Goal: Information Seeking & Learning: Check status

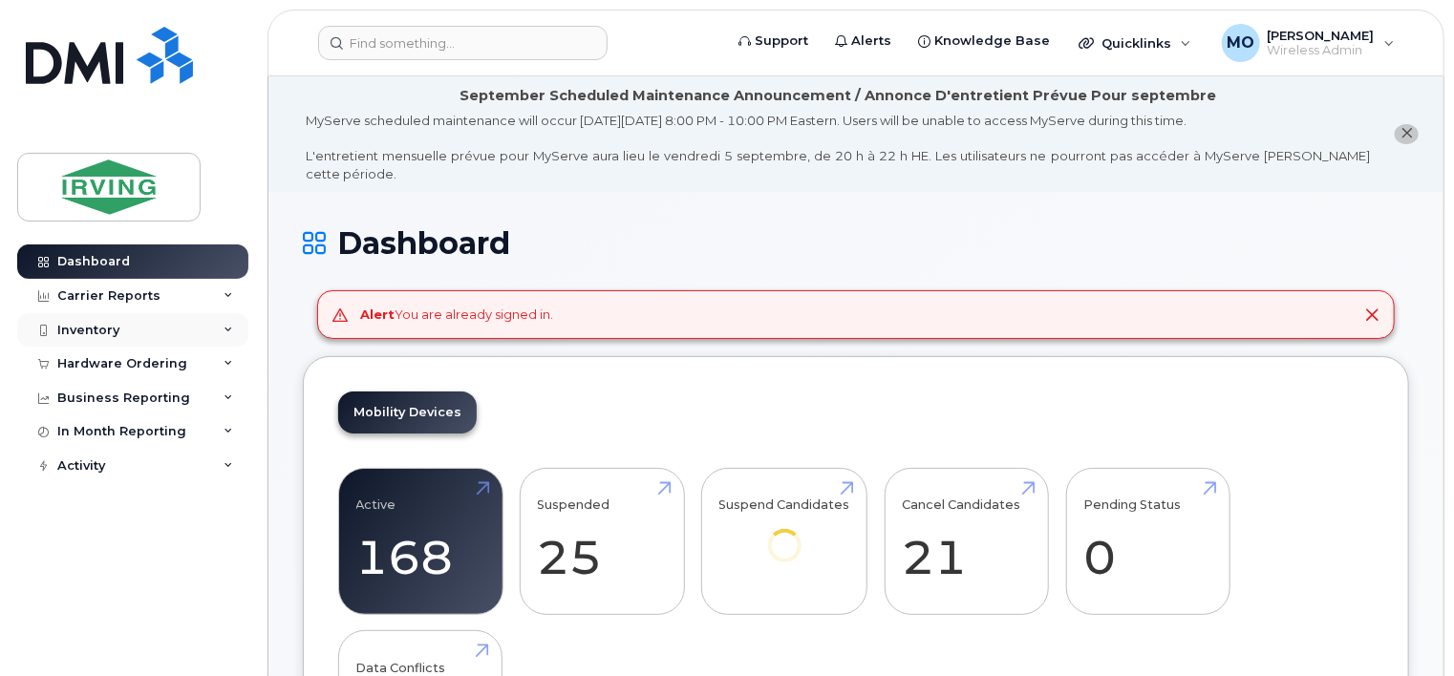
click at [80, 325] on div "Inventory" at bounding box center [88, 330] width 62 height 15
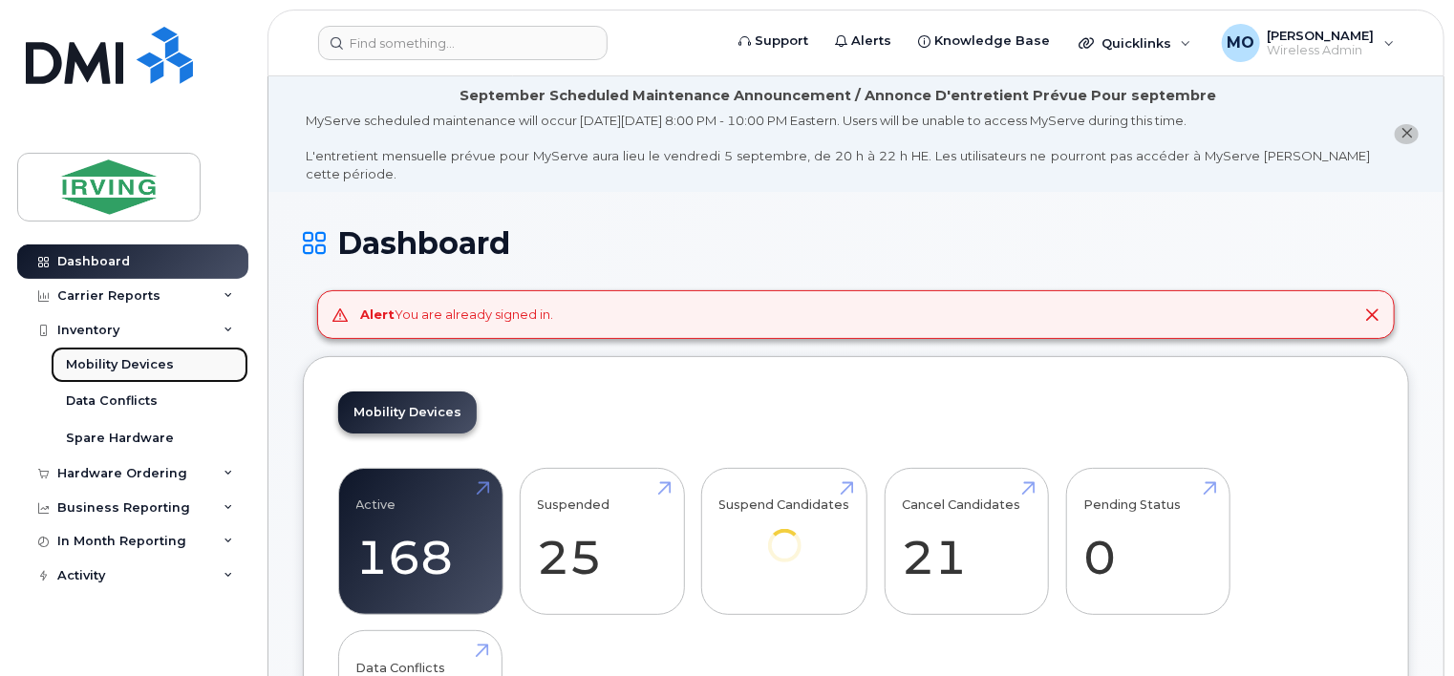
click at [143, 365] on div "Mobility Devices" at bounding box center [120, 364] width 108 height 17
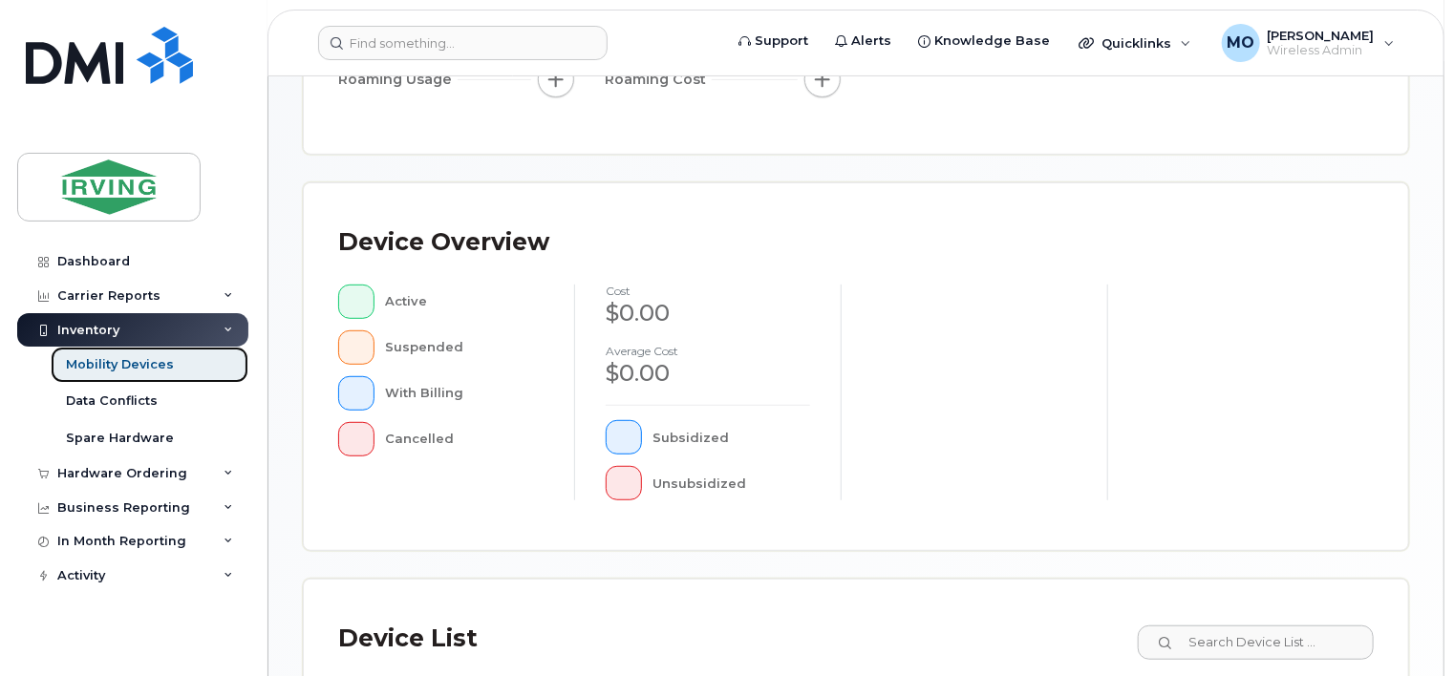
scroll to position [382, 0]
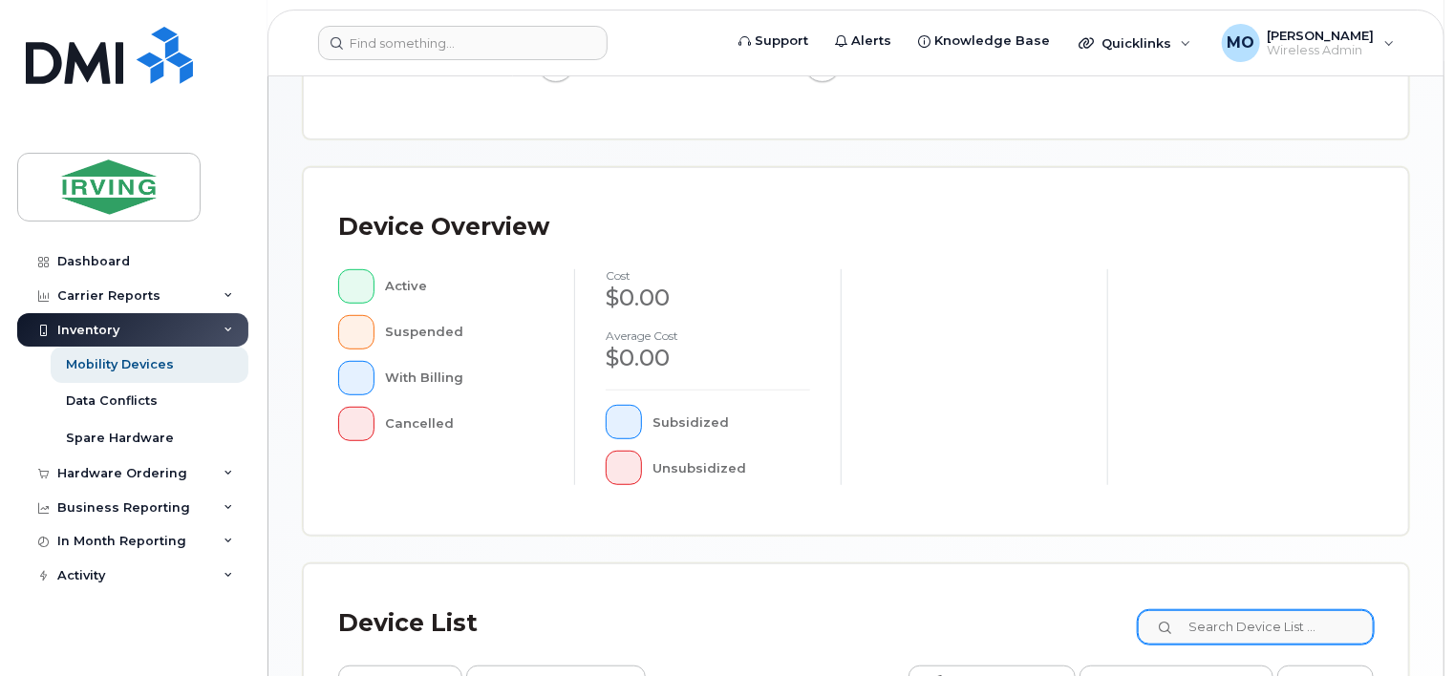
drag, startPoint x: 1246, startPoint y: 604, endPoint x: 1245, endPoint y: 616, distance: 12.5
click at [1245, 607] on div "Device List" at bounding box center [856, 624] width 1036 height 50
click at [1245, 618] on input at bounding box center [1255, 628] width 238 height 34
paste input "9023885358"
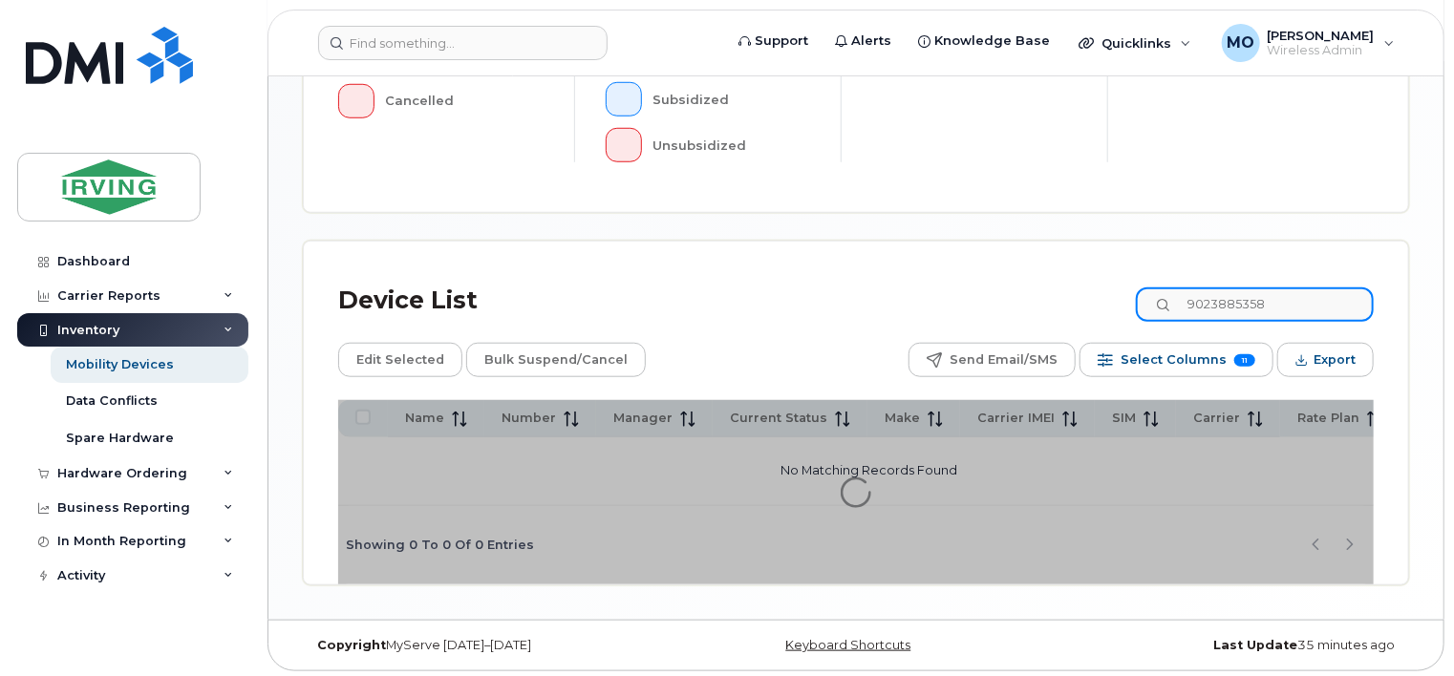
scroll to position [714, 0]
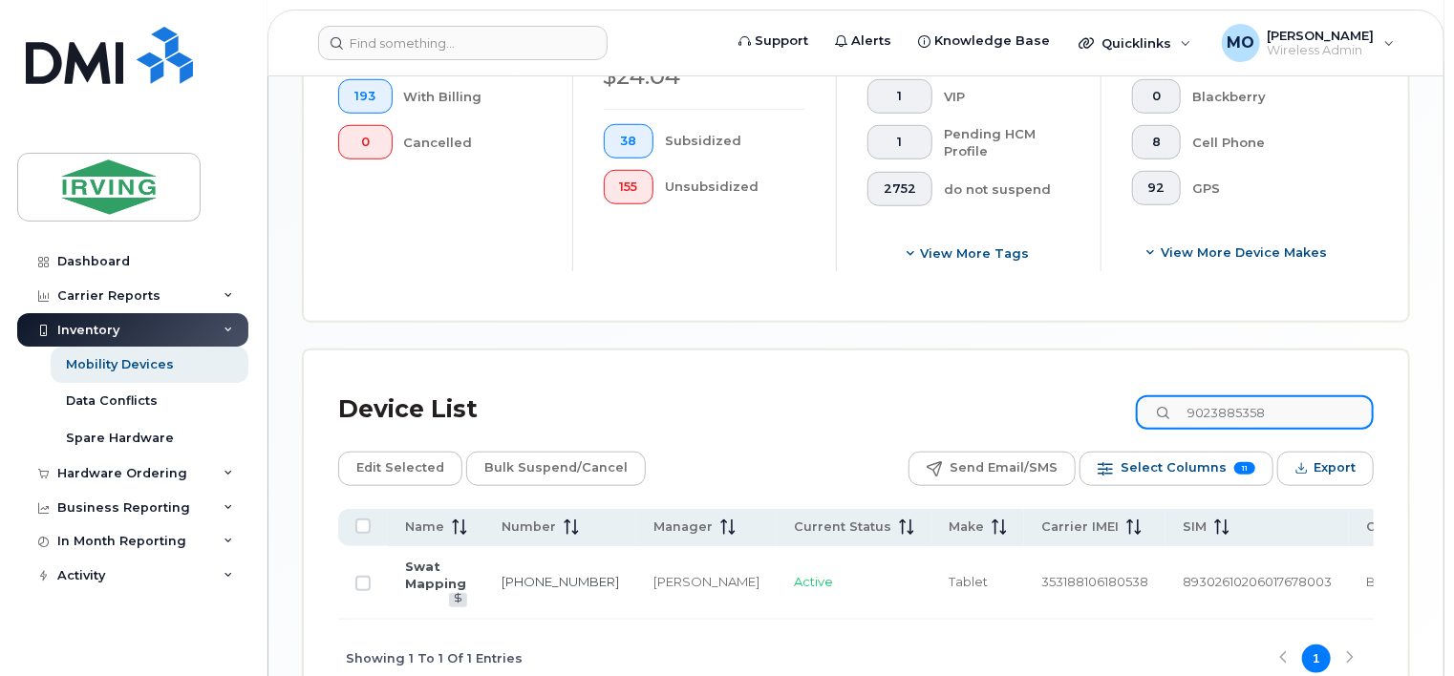
scroll to position [763, 0]
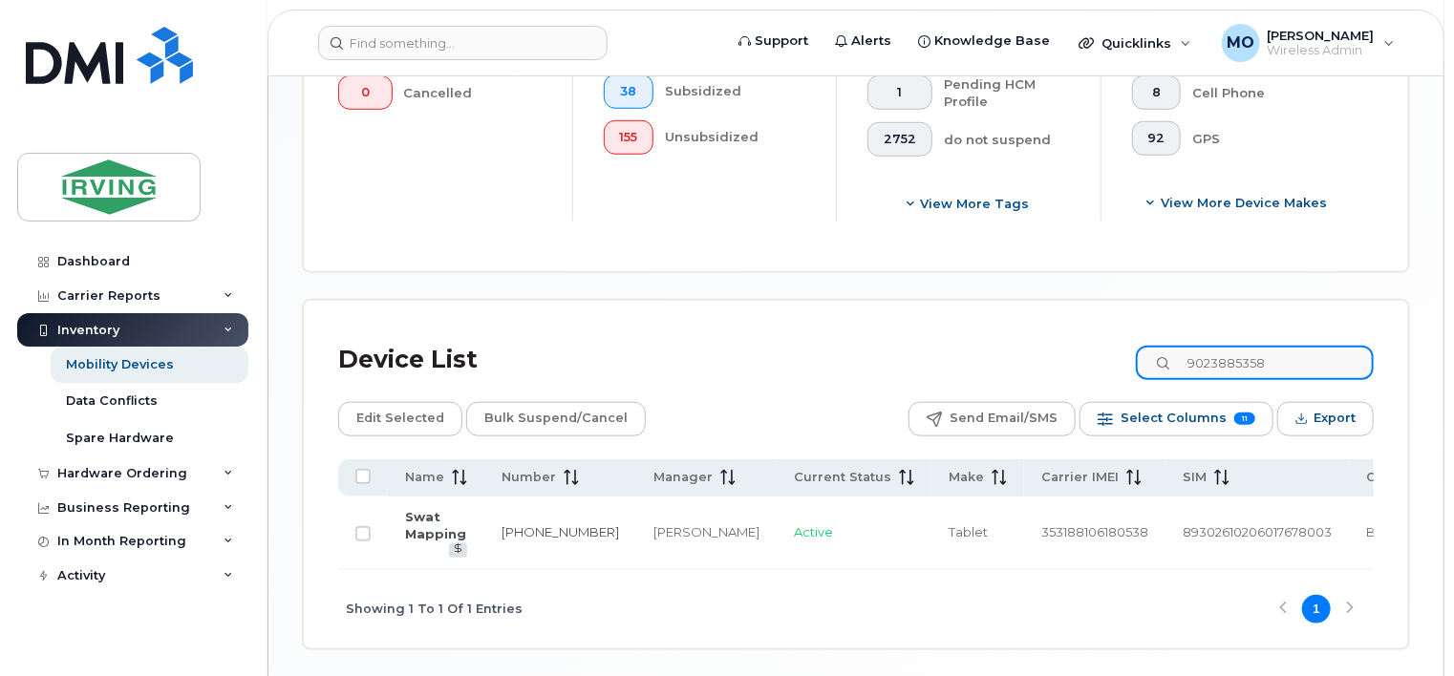
drag, startPoint x: 1325, startPoint y: 372, endPoint x: 1081, endPoint y: 347, distance: 245.9
click at [1085, 347] on div "Device List 9023885358" at bounding box center [856, 360] width 1036 height 50
paste input "7823774244"
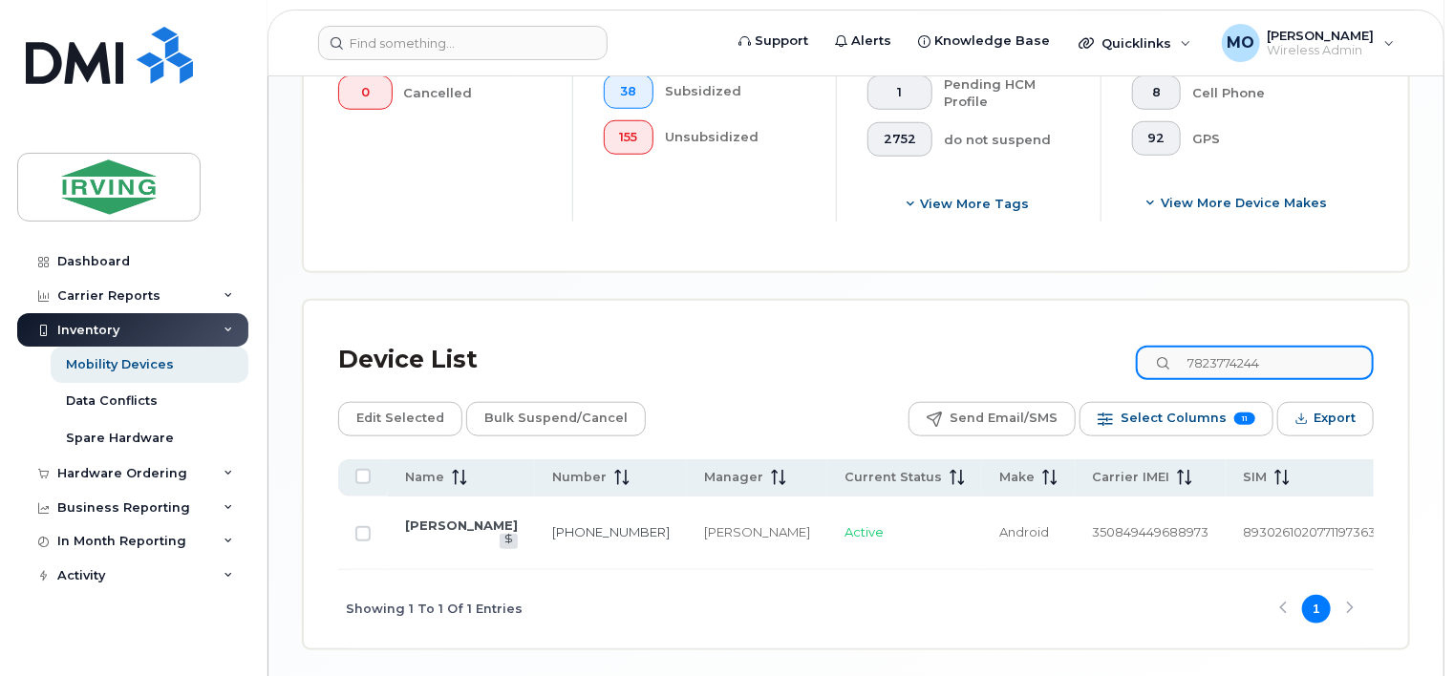
drag, startPoint x: 1359, startPoint y: 362, endPoint x: 1073, endPoint y: 330, distance: 287.5
click at [1073, 330] on div "Device List 7823774244 Edit Selected Bulk Suspend/Cancel Send Email/SMS Select …" at bounding box center [856, 475] width 1105 height 348
paste input "3321"
drag, startPoint x: 1277, startPoint y: 357, endPoint x: 970, endPoint y: 320, distance: 309.0
click at [970, 320] on div "Device List 7823773321 Edit Selected Bulk Suspend/Cancel Send Email/SMS Select …" at bounding box center [856, 475] width 1105 height 348
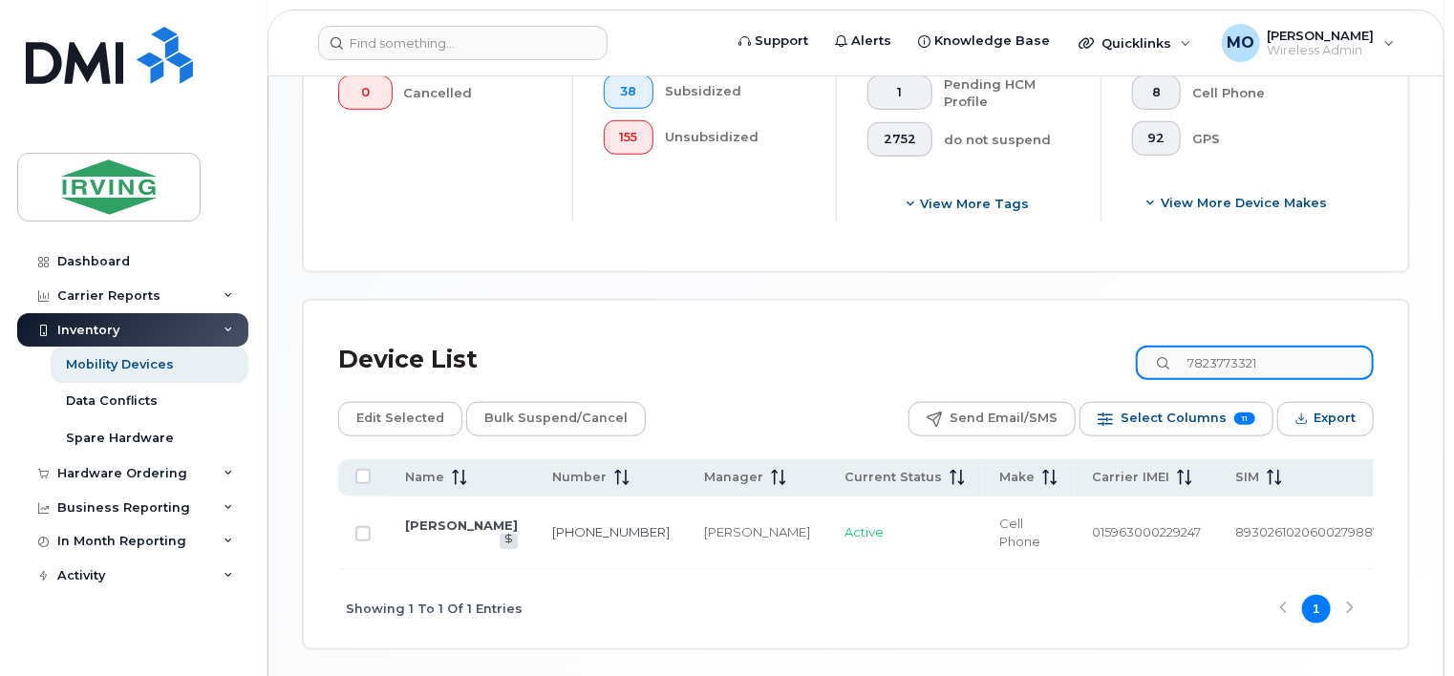
paste input "6825"
click at [535, 532] on td "782-377-6825" at bounding box center [611, 534] width 152 height 74
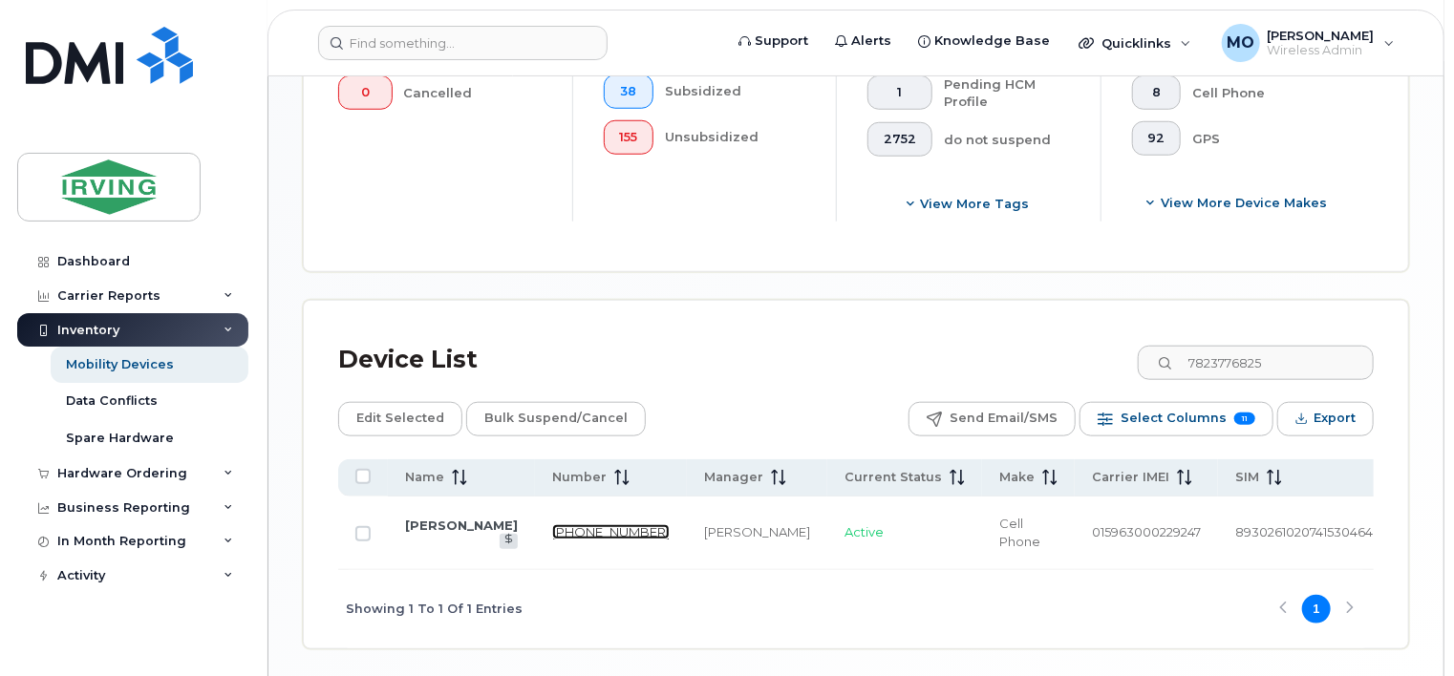
click at [552, 526] on link "782-377-6825" at bounding box center [611, 532] width 118 height 15
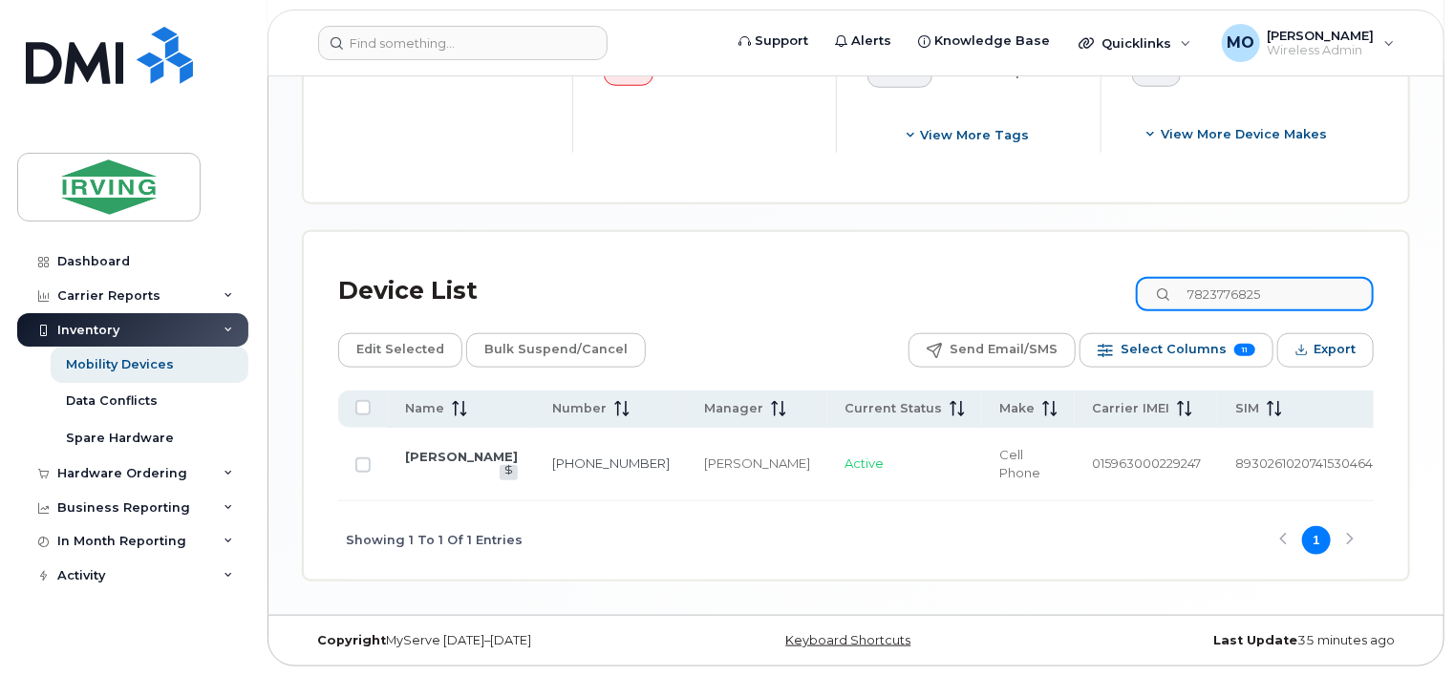
drag, startPoint x: 1135, startPoint y: 287, endPoint x: 1042, endPoint y: 252, distance: 99.8
click at [1047, 256] on div "Device List 7823776825 Edit Selected Bulk Suspend/Cancel Send Email/SMS Select …" at bounding box center [856, 406] width 1105 height 348
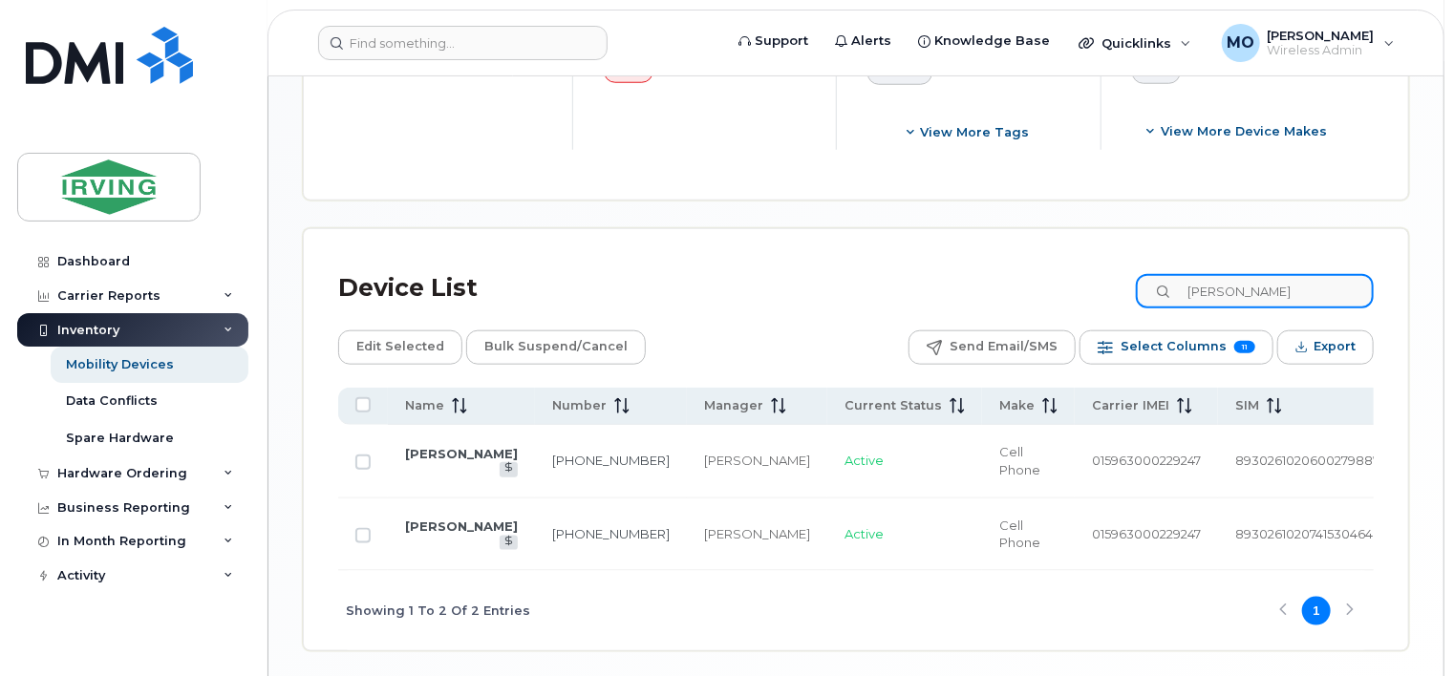
drag, startPoint x: 1294, startPoint y: 298, endPoint x: 1069, endPoint y: 298, distance: 224.5
click at [1070, 295] on div "Device List Macphee" at bounding box center [856, 289] width 1036 height 50
paste input "7823775147"
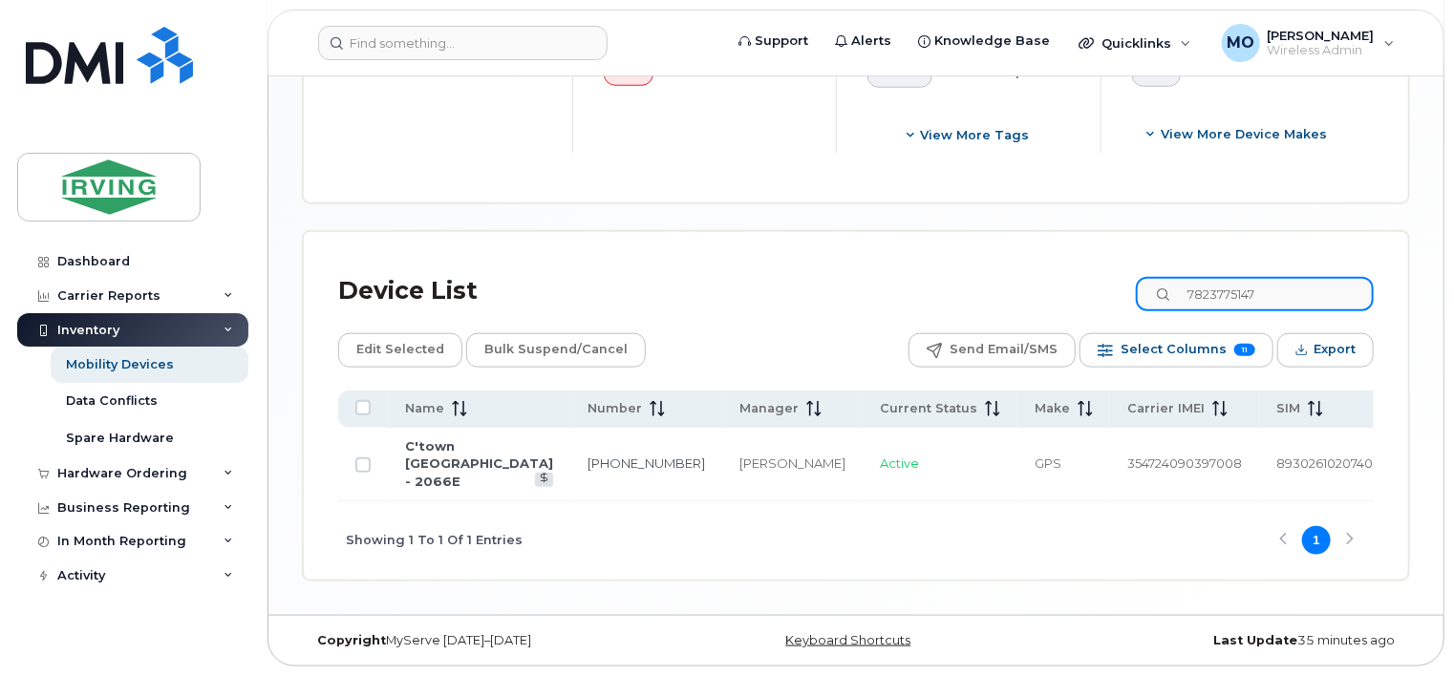
drag, startPoint x: 1303, startPoint y: 279, endPoint x: 1062, endPoint y: 266, distance: 242.1
click at [1062, 267] on div "Device List 7823775147" at bounding box center [856, 292] width 1036 height 50
paste input "4009"
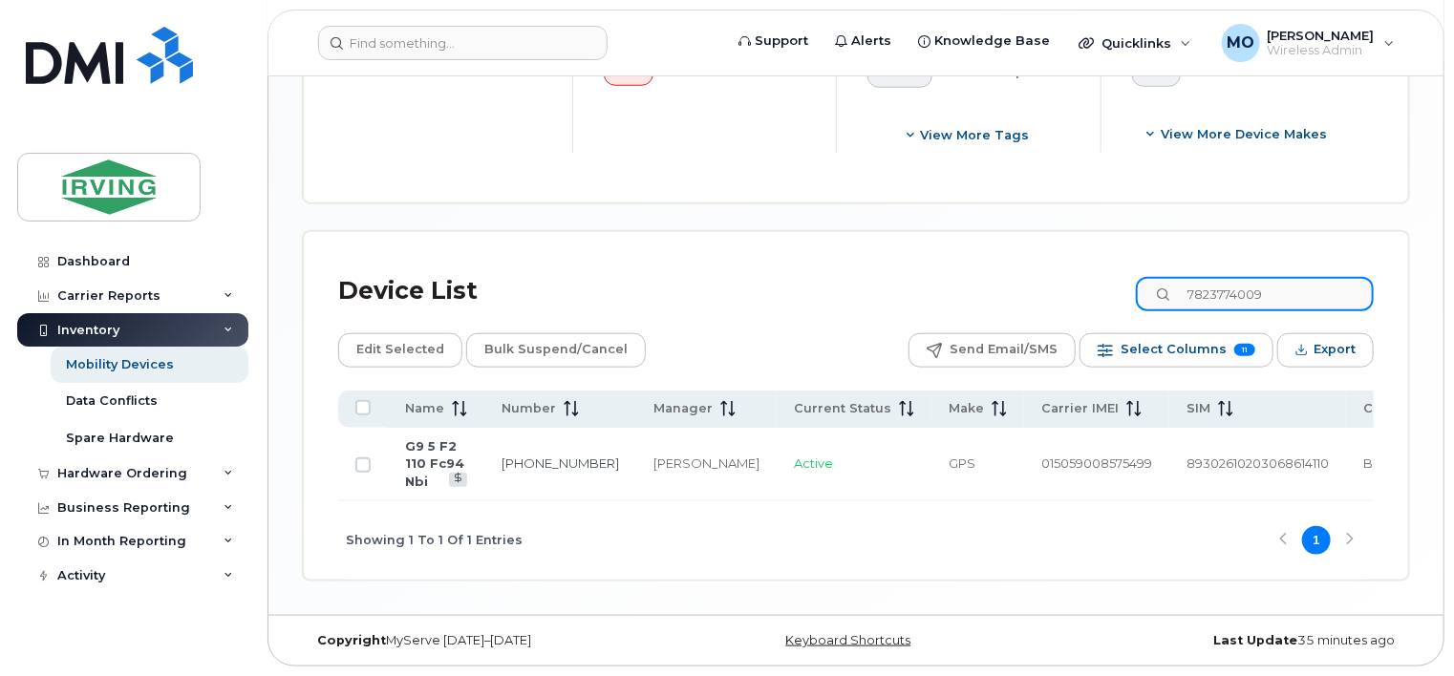
drag, startPoint x: 1310, startPoint y: 289, endPoint x: 971, endPoint y: 283, distance: 339.3
click at [971, 283] on div "Device List 7823774009" at bounding box center [856, 292] width 1036 height 50
paste input "9026709563"
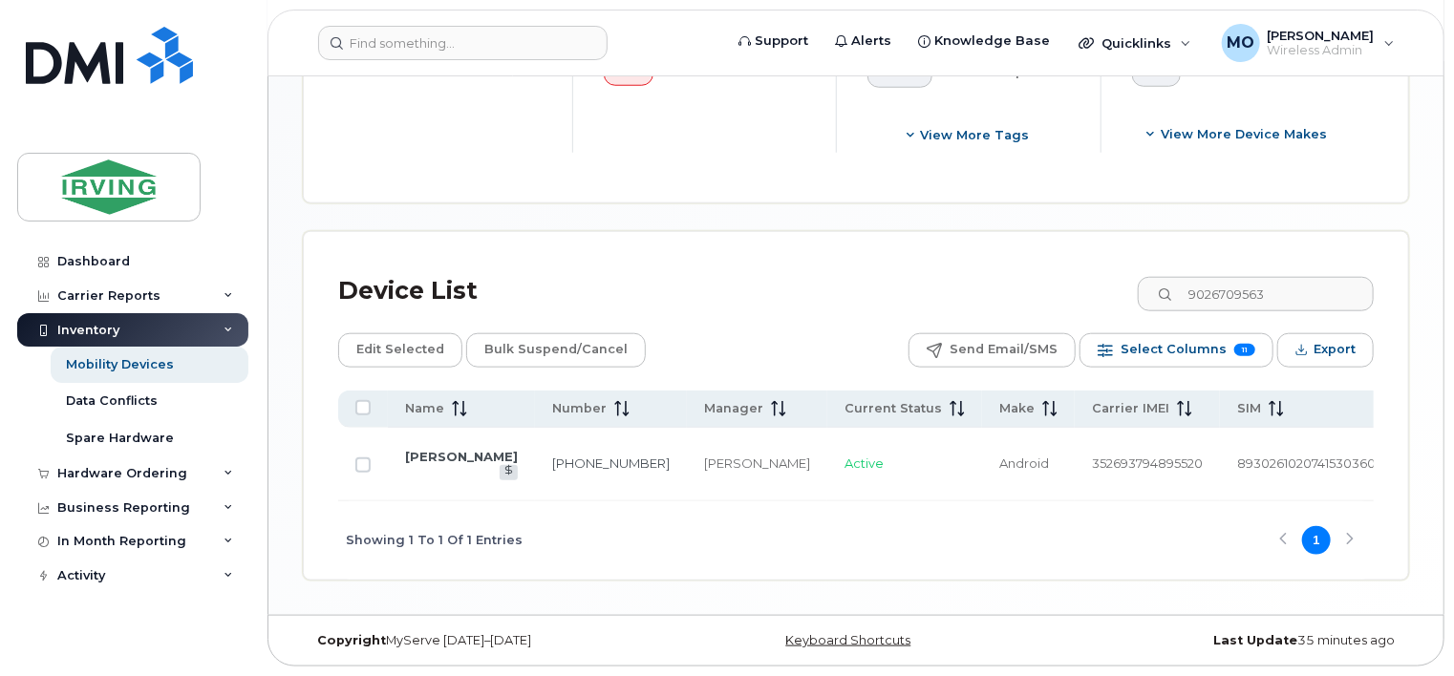
drag, startPoint x: 1253, startPoint y: 183, endPoint x: 1371, endPoint y: 225, distance: 125.7
drag, startPoint x: 1371, startPoint y: 225, endPoint x: 1267, endPoint y: 128, distance: 142.6
drag, startPoint x: 1295, startPoint y: 278, endPoint x: 1063, endPoint y: 279, distance: 231.2
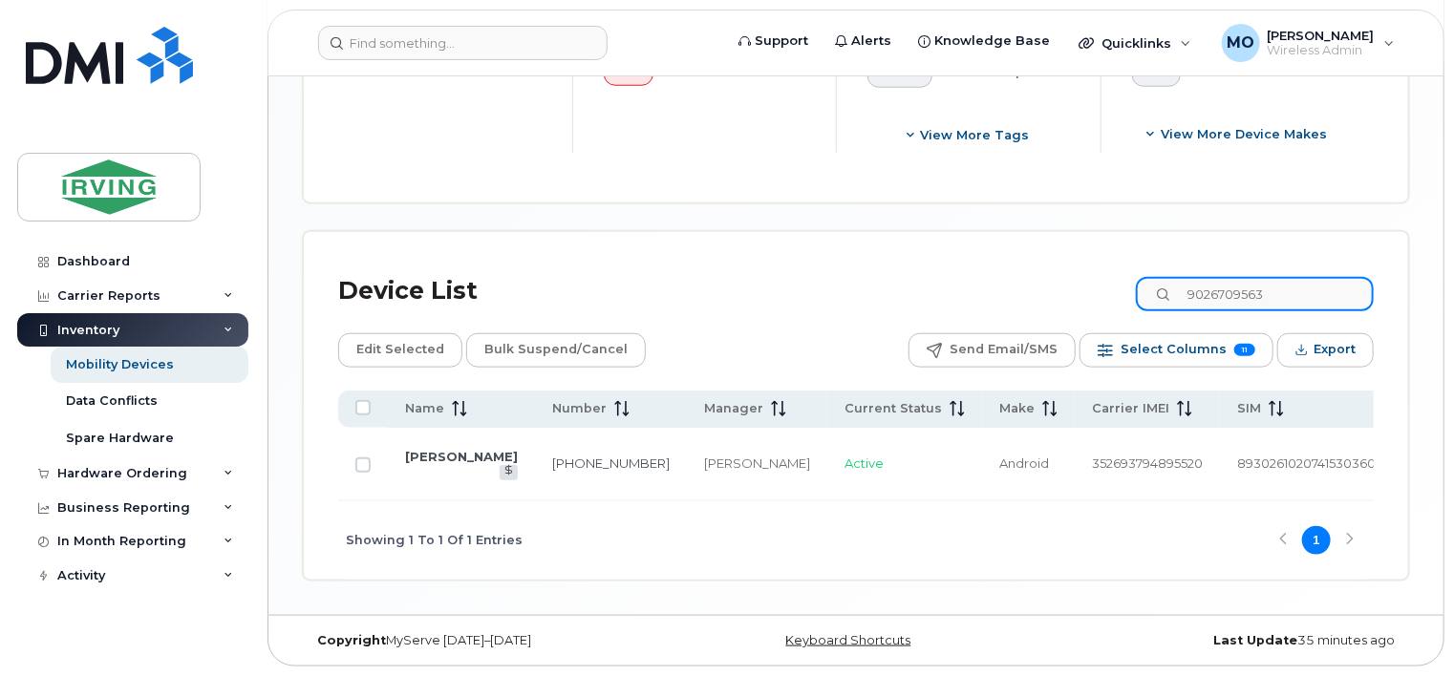
click at [1063, 279] on div "Device List 9026709563" at bounding box center [856, 292] width 1036 height 50
paste input "782324060"
click at [986, 349] on div "Device List 7823240603 Edit Selected Bulk Suspend/Cancel Send Email/SMS Select …" at bounding box center [856, 423] width 1036 height 313
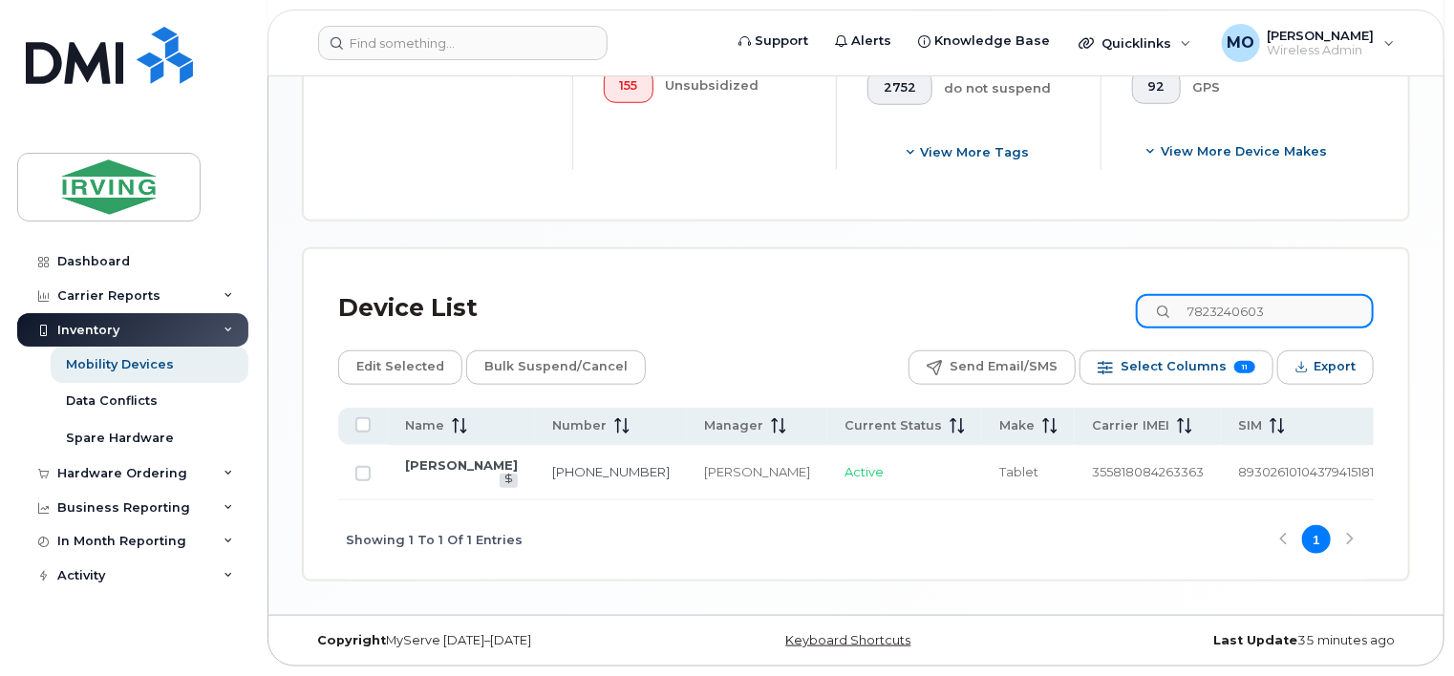
scroll to position [832, 0]
drag, startPoint x: 1290, startPoint y: 294, endPoint x: 689, endPoint y: 225, distance: 604.9
paste input "732"
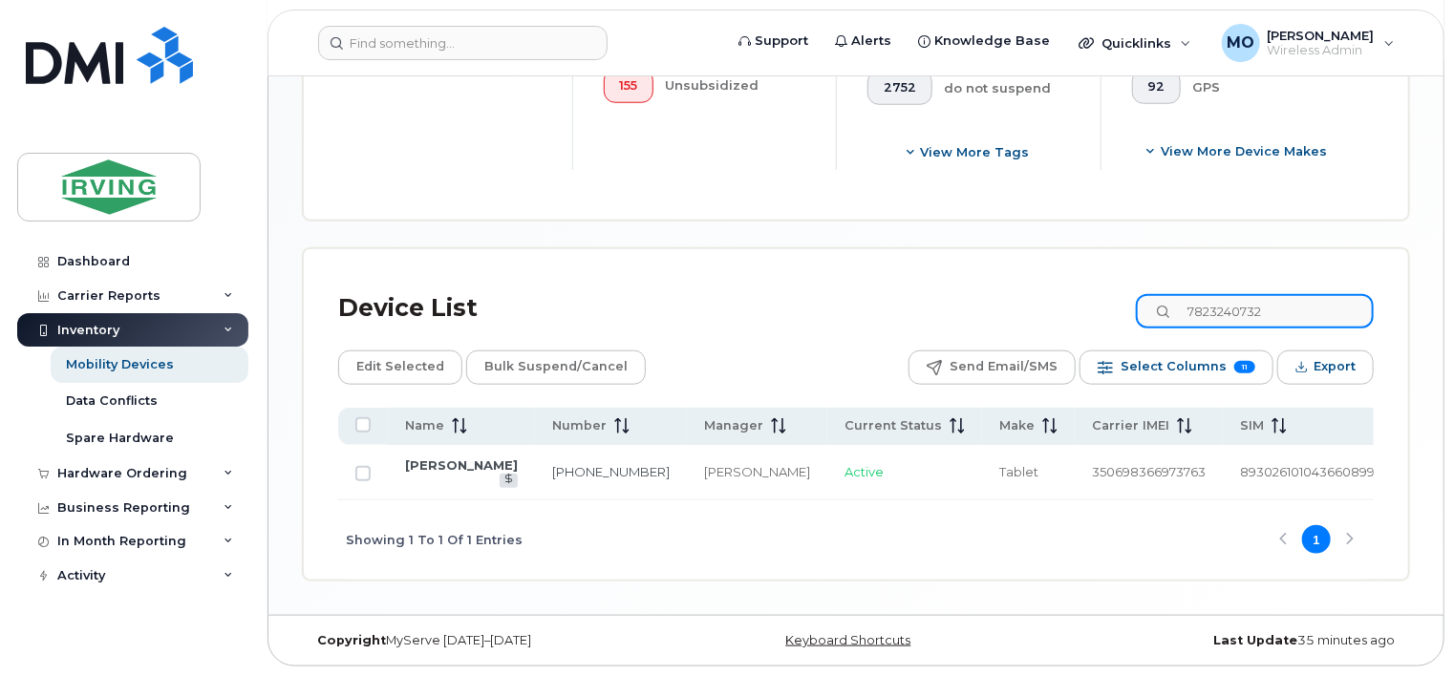
drag, startPoint x: 1294, startPoint y: 306, endPoint x: 996, endPoint y: 302, distance: 298.1
click at [996, 302] on div "Device List 7823240732" at bounding box center [856, 309] width 1036 height 50
paste input "5063780056"
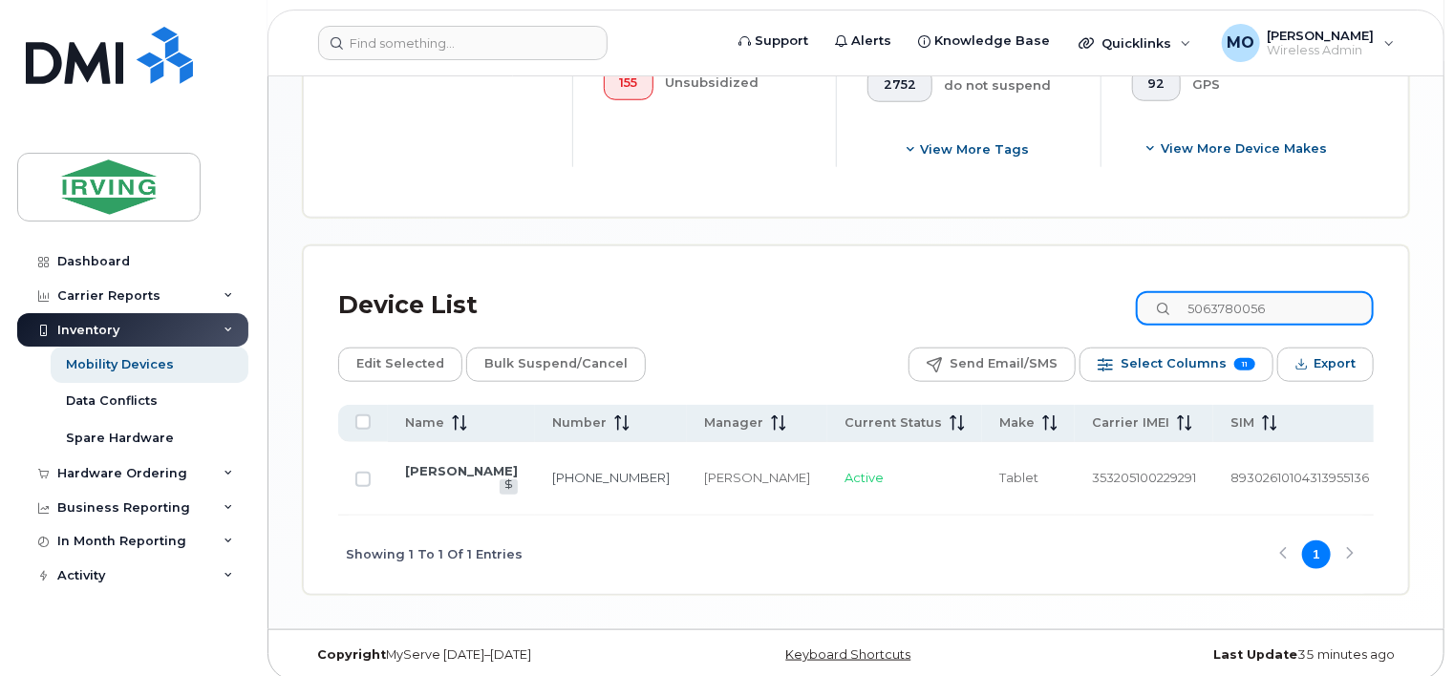
scroll to position [835, 0]
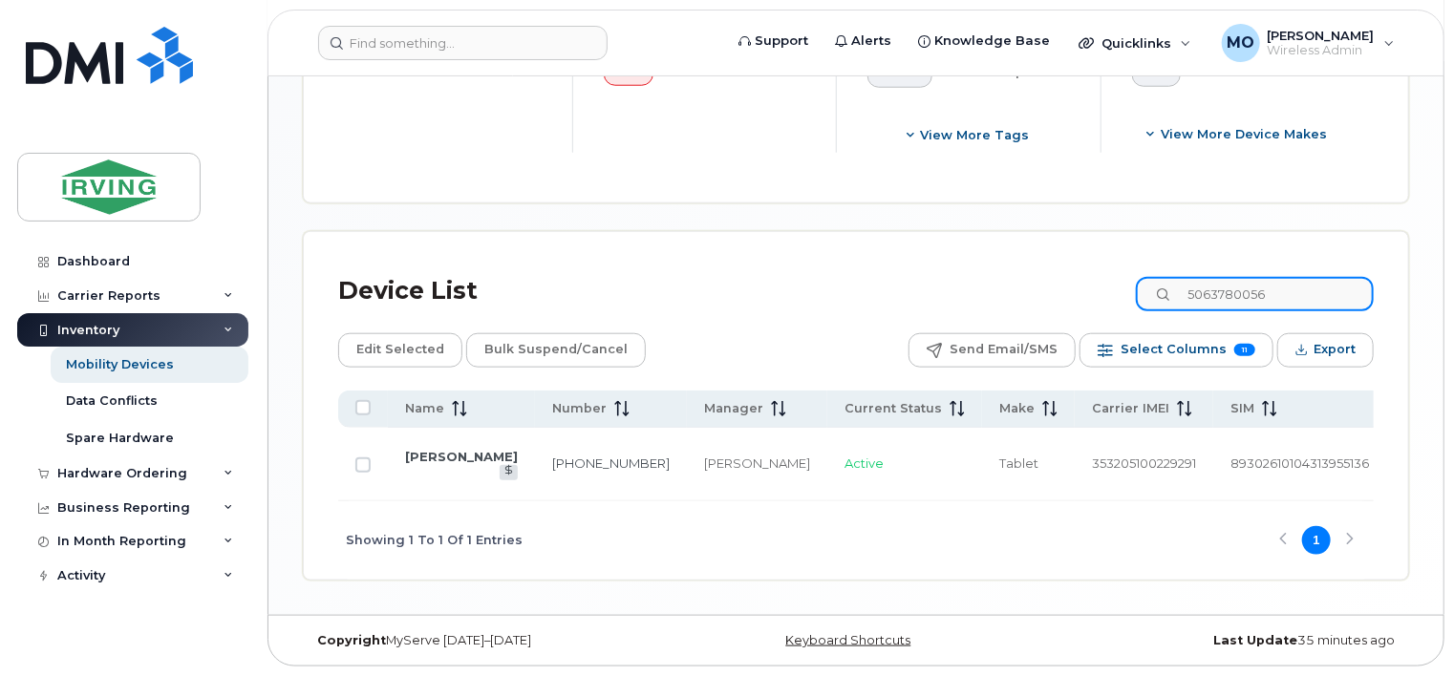
drag, startPoint x: 1305, startPoint y: 294, endPoint x: 944, endPoint y: 267, distance: 362.2
click at [944, 267] on div "Device List 5063780056" at bounding box center [856, 292] width 1036 height 50
paste input "9023937034"
drag, startPoint x: 1286, startPoint y: 294, endPoint x: 1049, endPoint y: 283, distance: 237.2
click at [1049, 283] on div "Device List 9023937034" at bounding box center [856, 292] width 1036 height 50
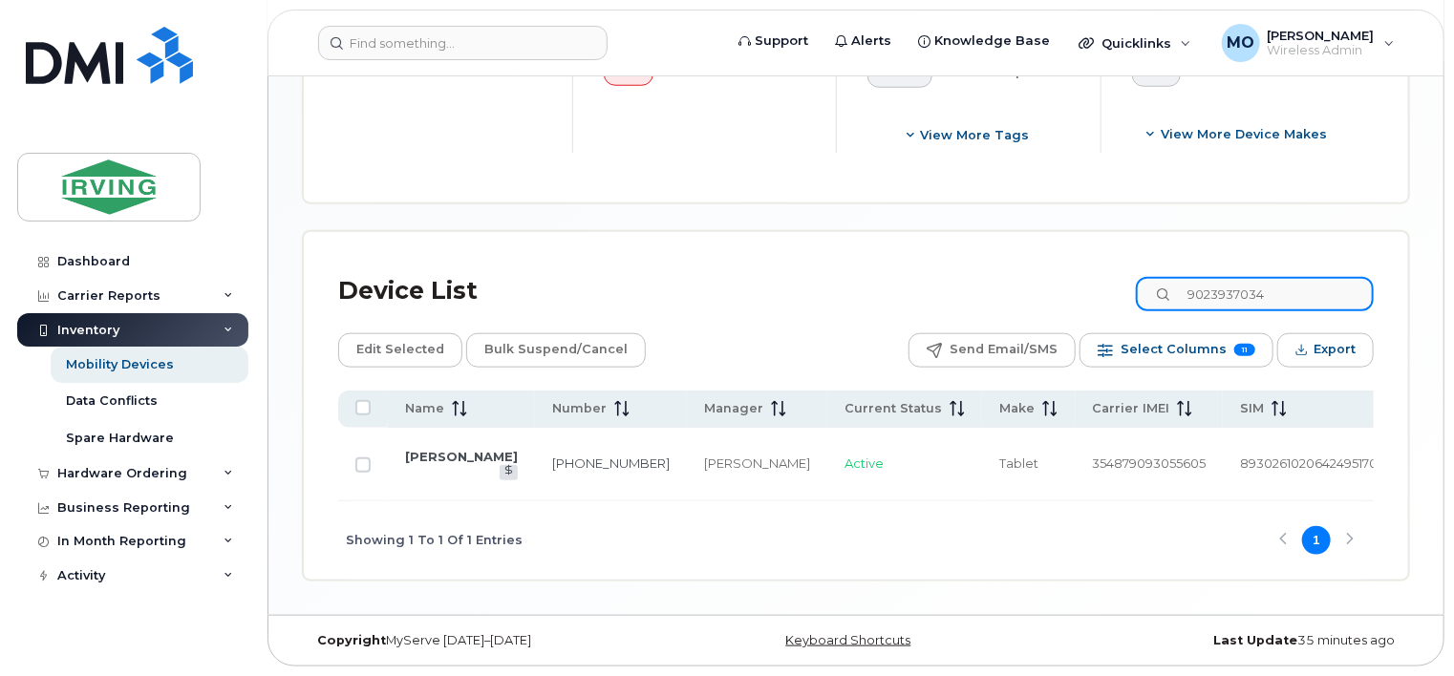
paste input "5063776526"
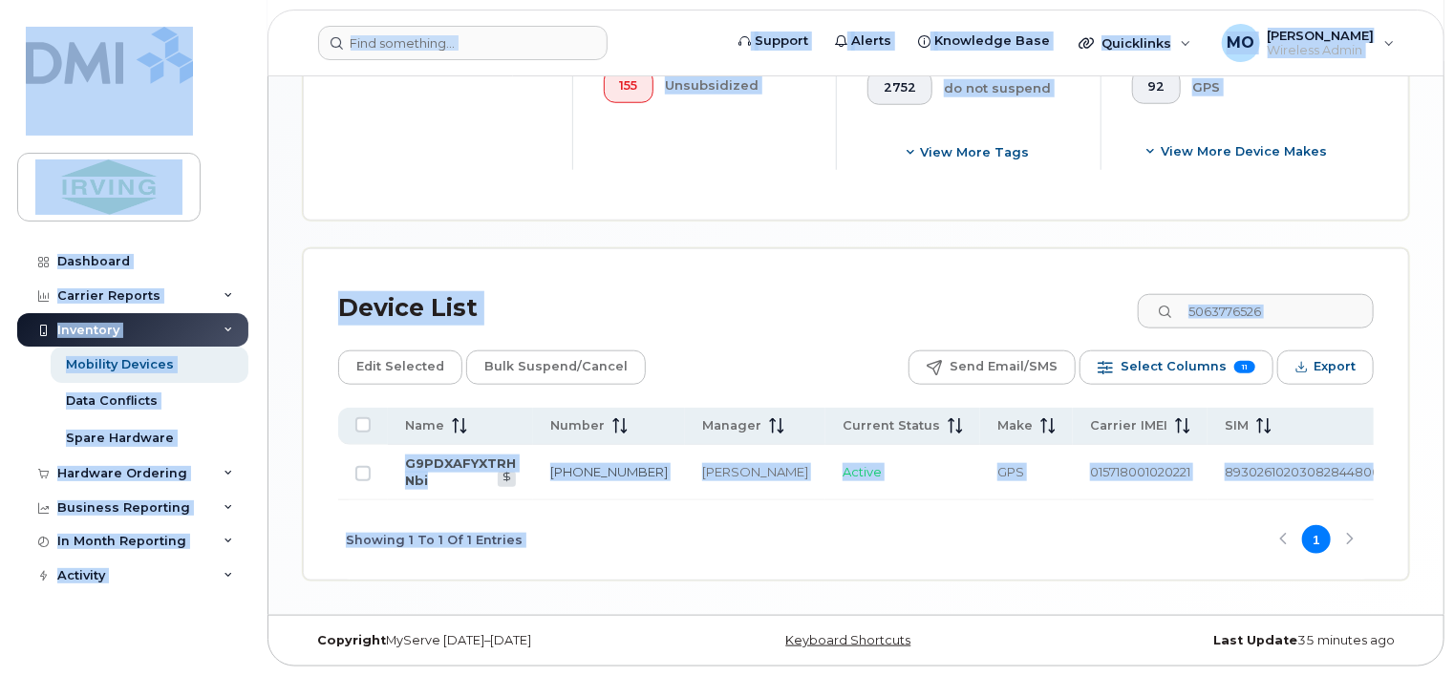
drag, startPoint x: 1020, startPoint y: 382, endPoint x: 1463, endPoint y: 725, distance: 559.8
click at [1303, 309] on input "5063776526" at bounding box center [1255, 311] width 238 height 34
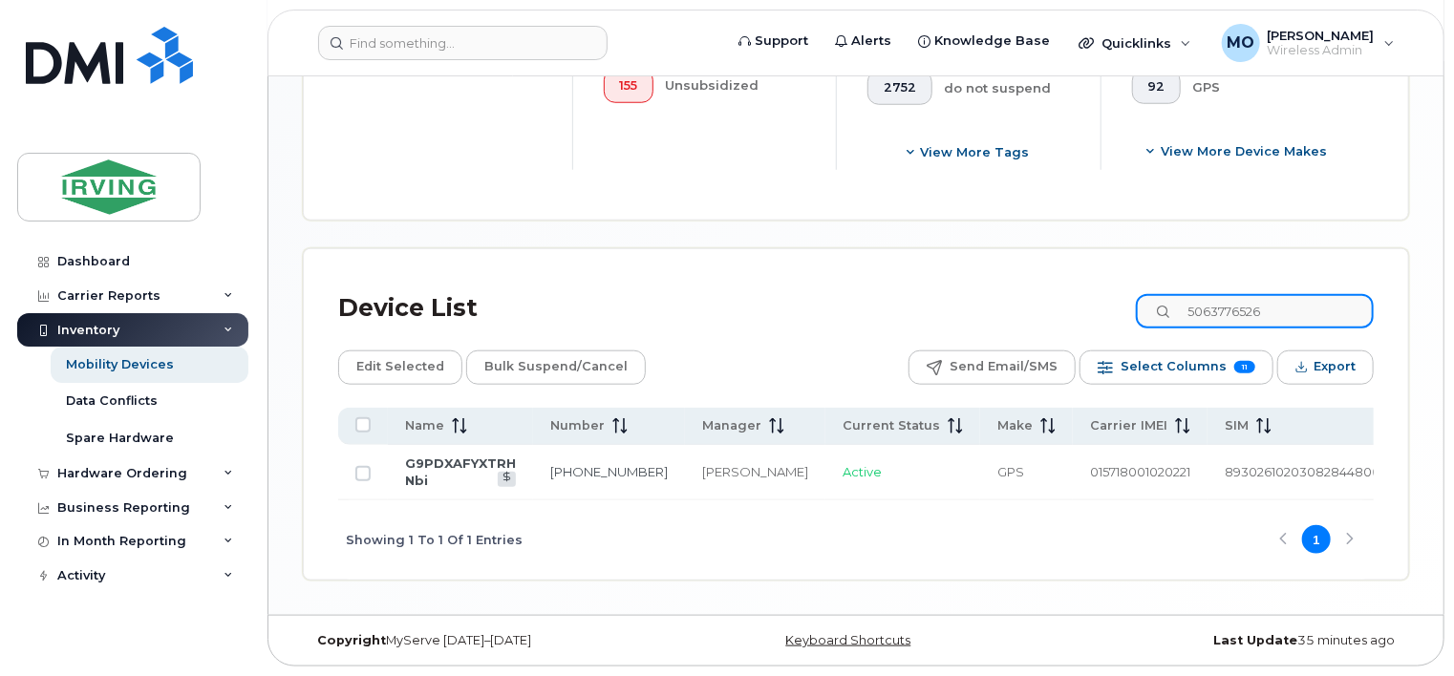
drag, startPoint x: 1308, startPoint y: 309, endPoint x: 1074, endPoint y: 303, distance: 234.2
click at [1074, 303] on div "Device List 5063776526" at bounding box center [856, 309] width 1036 height 50
paste input "782324181"
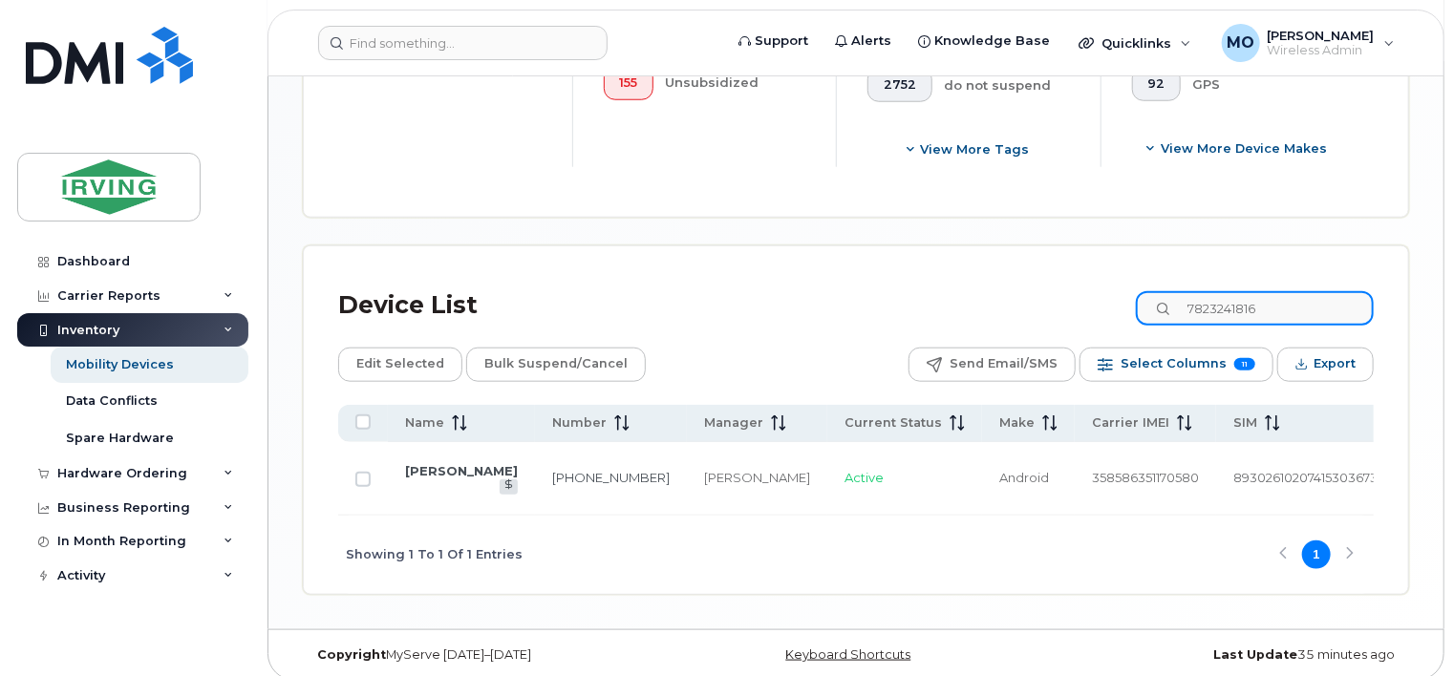
drag, startPoint x: 1321, startPoint y: 299, endPoint x: 983, endPoint y: 299, distance: 337.3
click at [984, 299] on div "Device List 7823241816" at bounding box center [856, 306] width 1036 height 50
paste input "2927"
type input "7823242927"
click at [535, 458] on td "782-324-2927" at bounding box center [611, 479] width 152 height 74
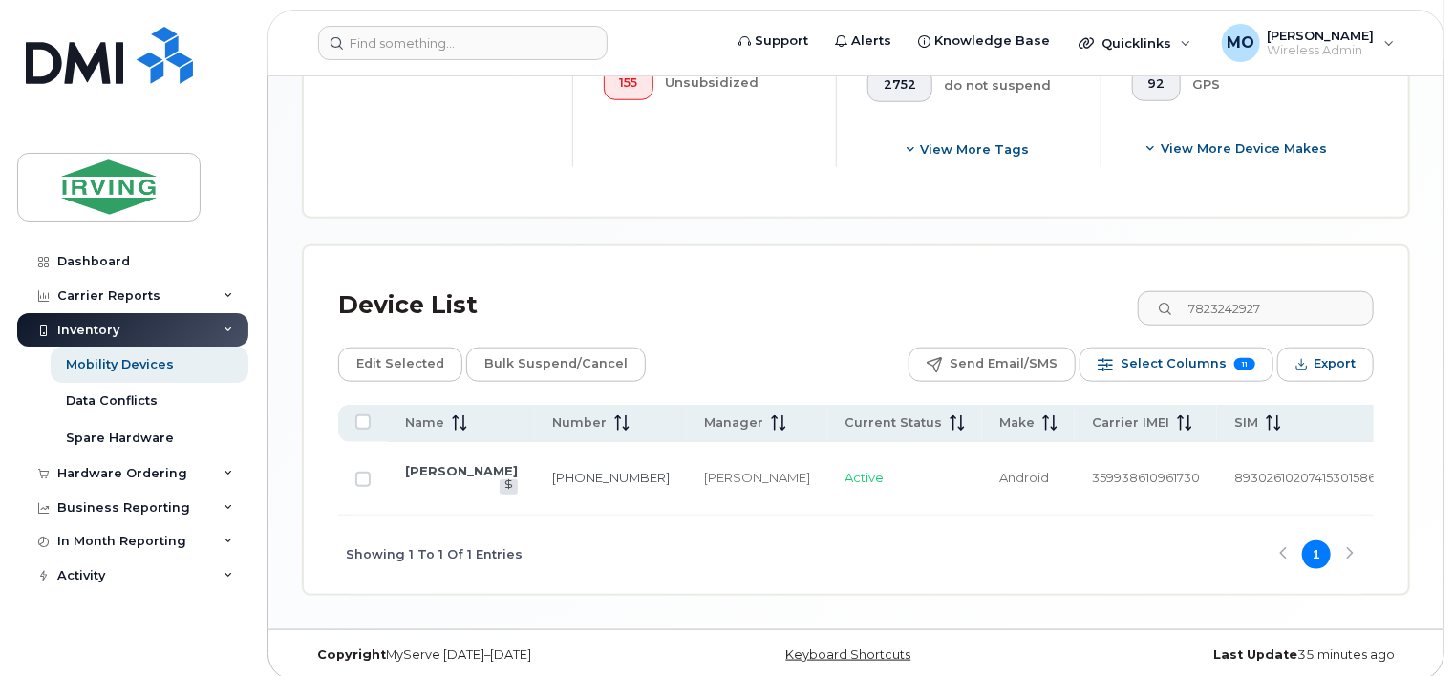
click at [535, 475] on td "782-324-2927" at bounding box center [611, 479] width 152 height 74
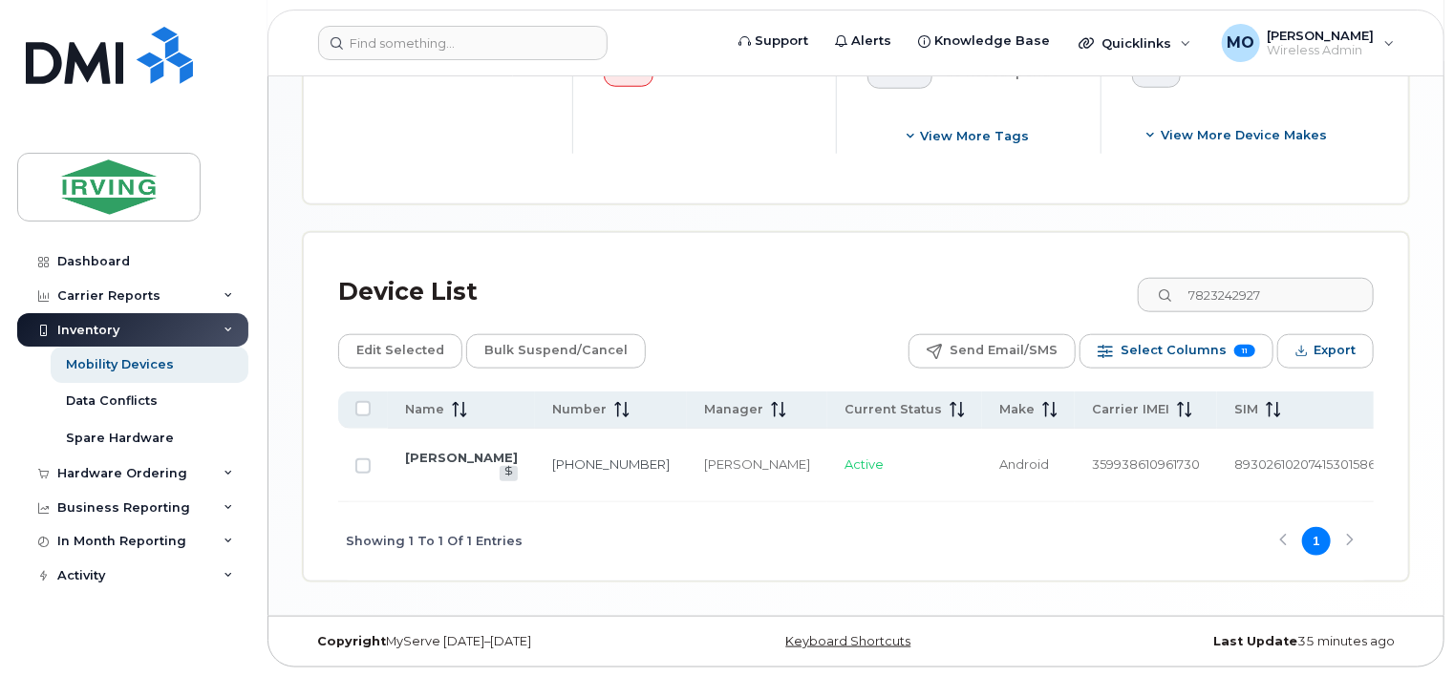
scroll to position [835, 0]
click at [535, 462] on td "782-324-2927" at bounding box center [611, 465] width 152 height 74
click at [455, 447] on td "David Dunphy" at bounding box center [461, 465] width 147 height 74
click at [441, 455] on link "David Dunphy" at bounding box center [461, 456] width 113 height 15
click at [535, 469] on td "782-324-2927" at bounding box center [611, 465] width 152 height 74
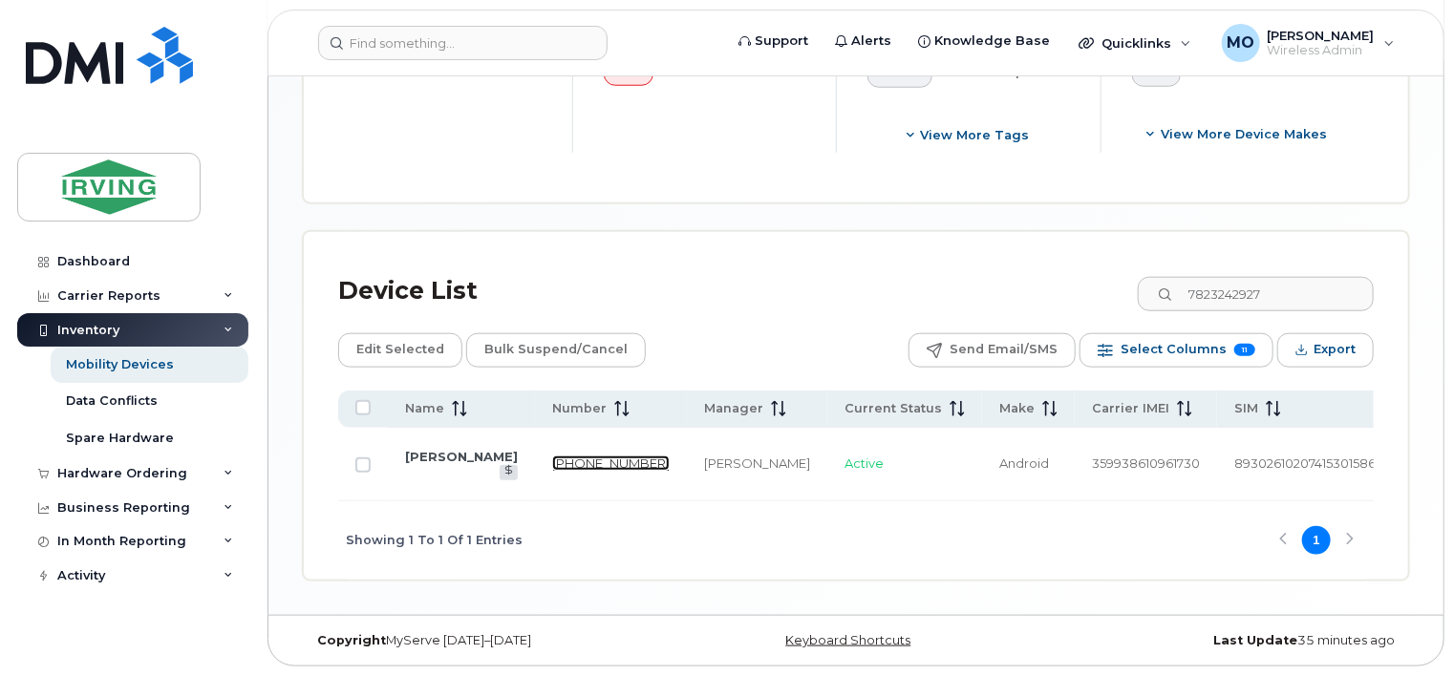
click at [552, 460] on link "782-324-2927" at bounding box center [611, 463] width 118 height 15
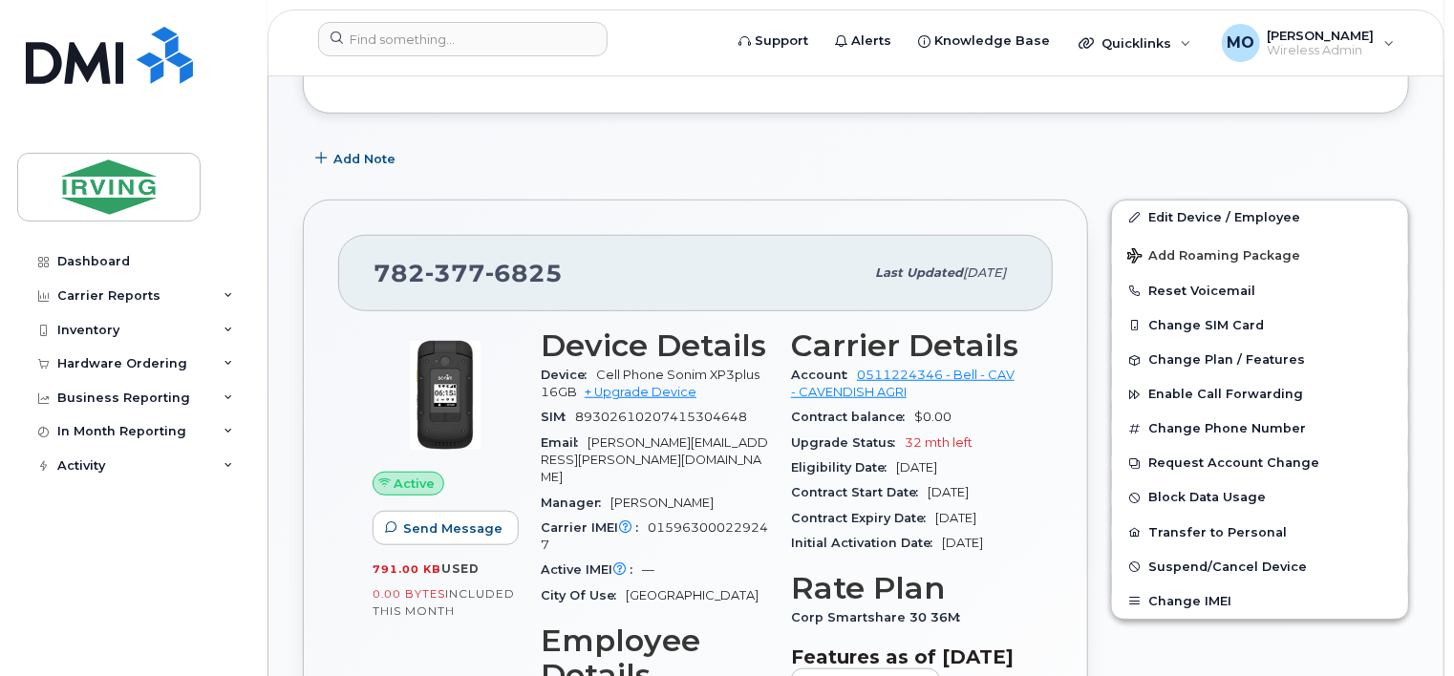
scroll to position [573, 0]
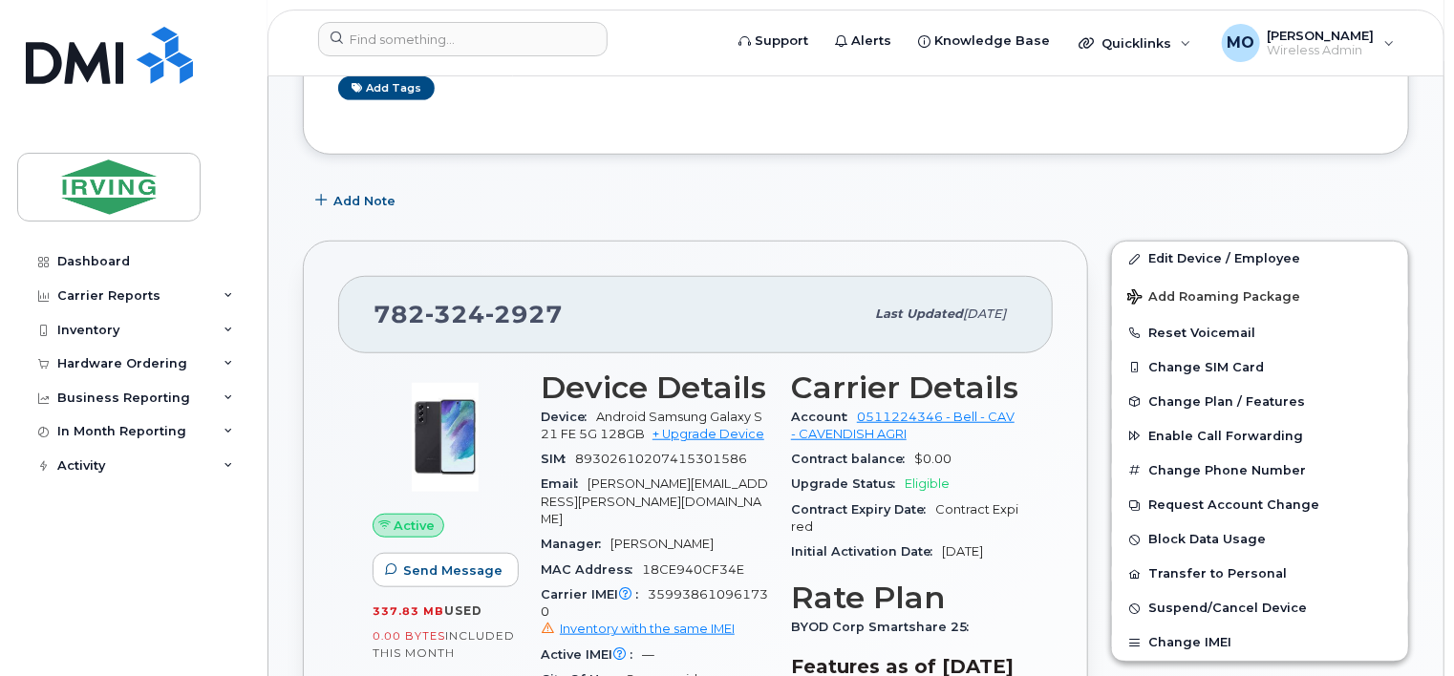
scroll to position [573, 0]
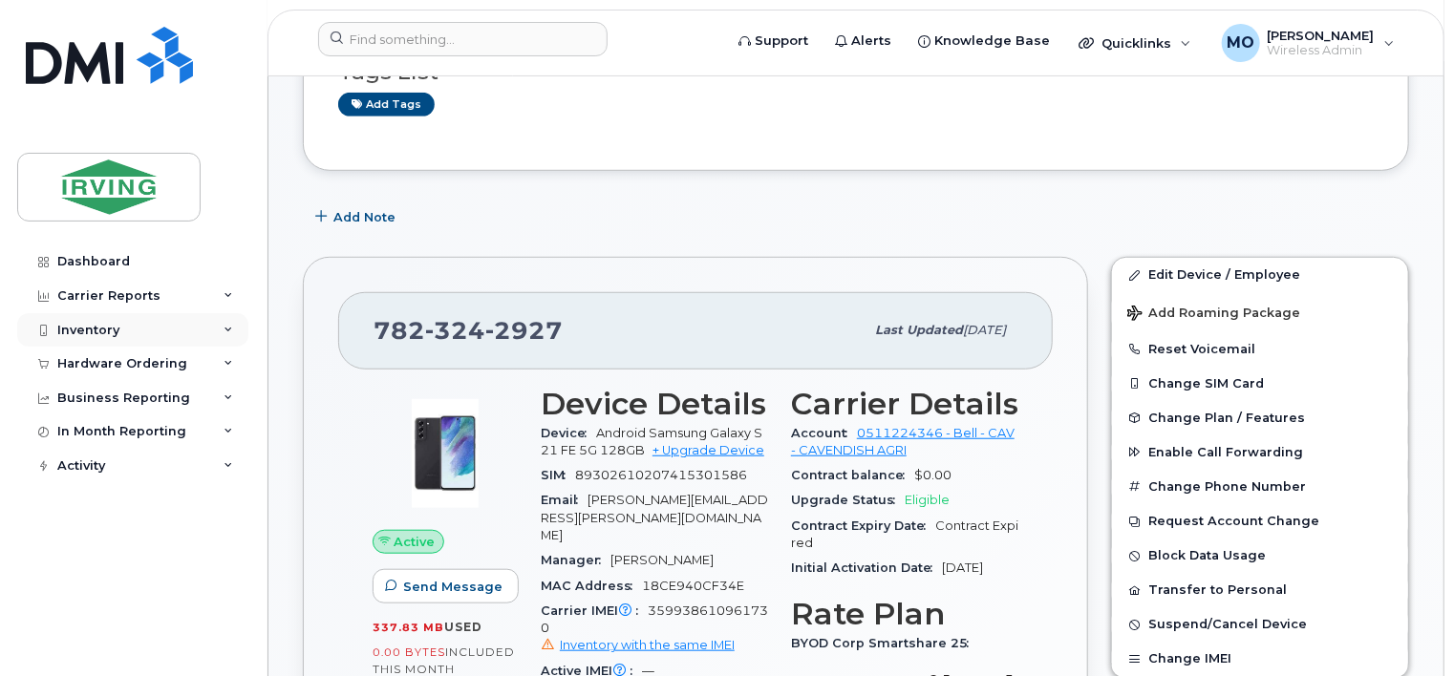
click at [92, 330] on div "Inventory" at bounding box center [88, 330] width 62 height 15
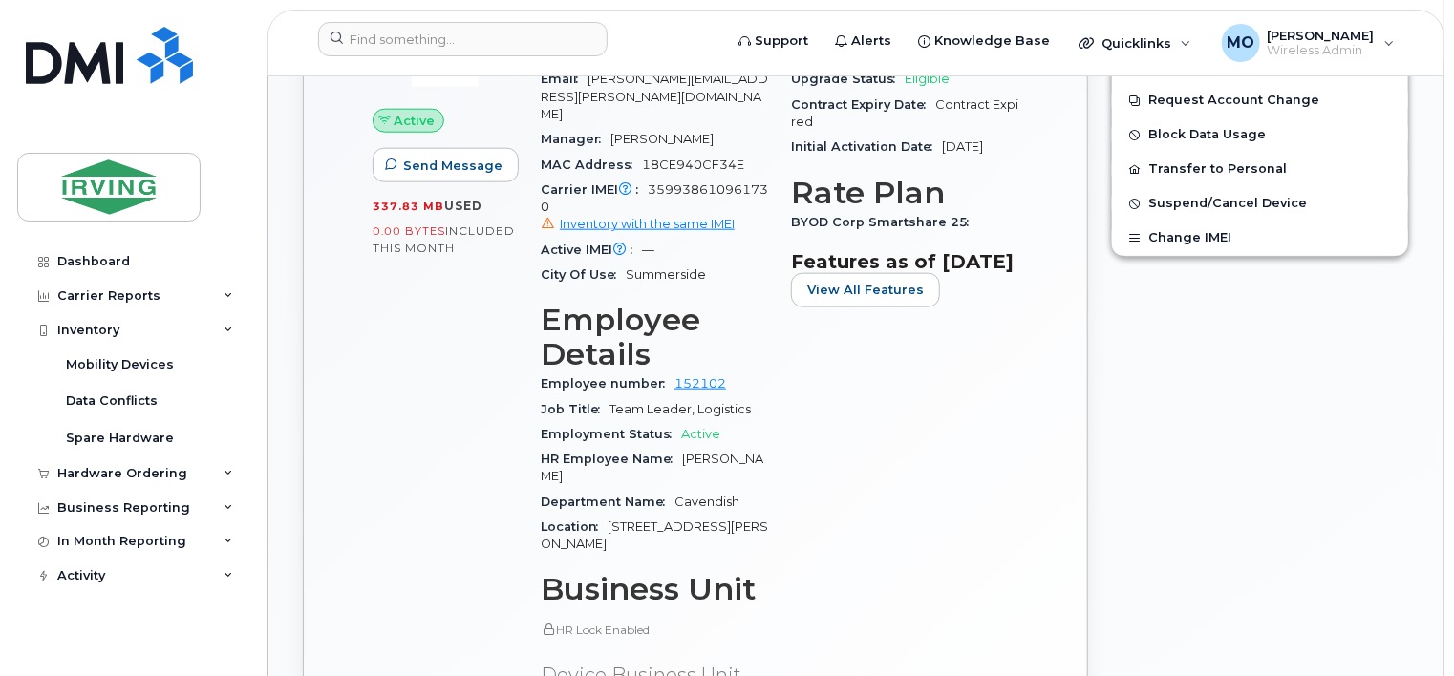
scroll to position [860, 0]
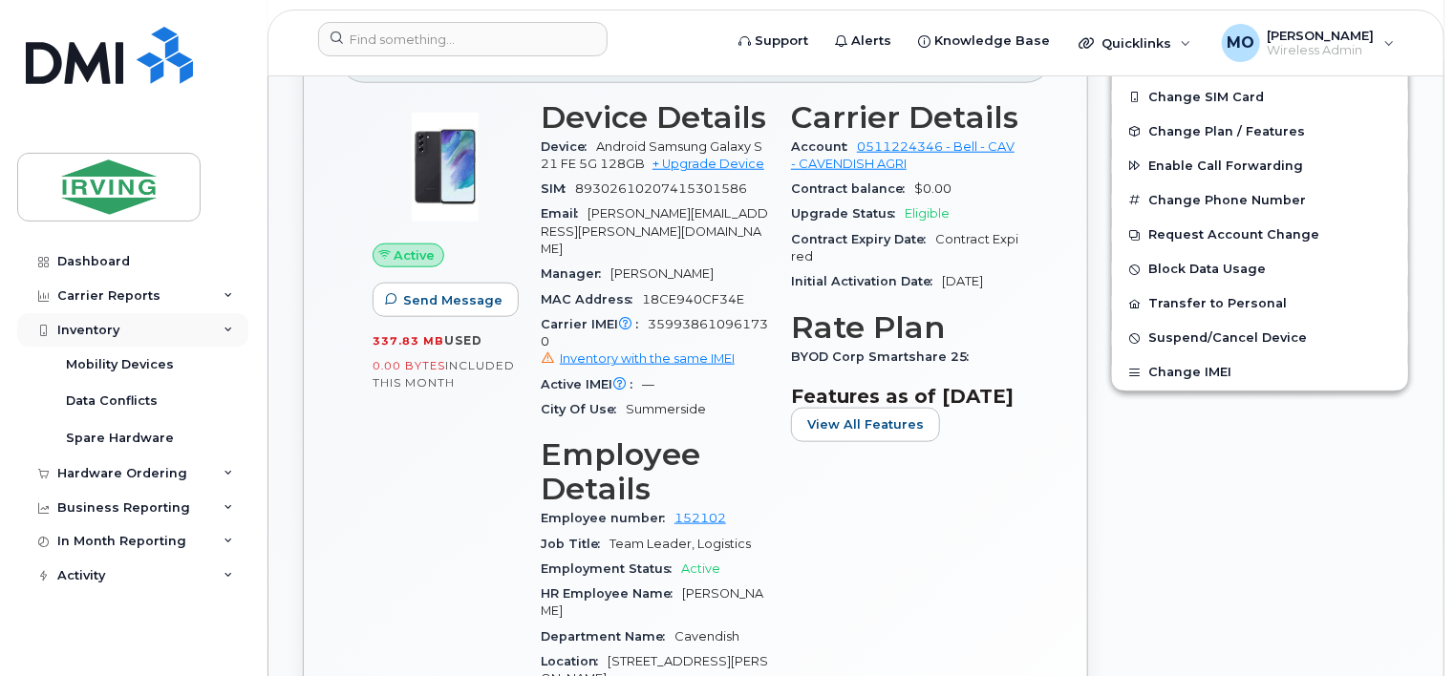
click at [89, 323] on div "Inventory" at bounding box center [88, 330] width 62 height 15
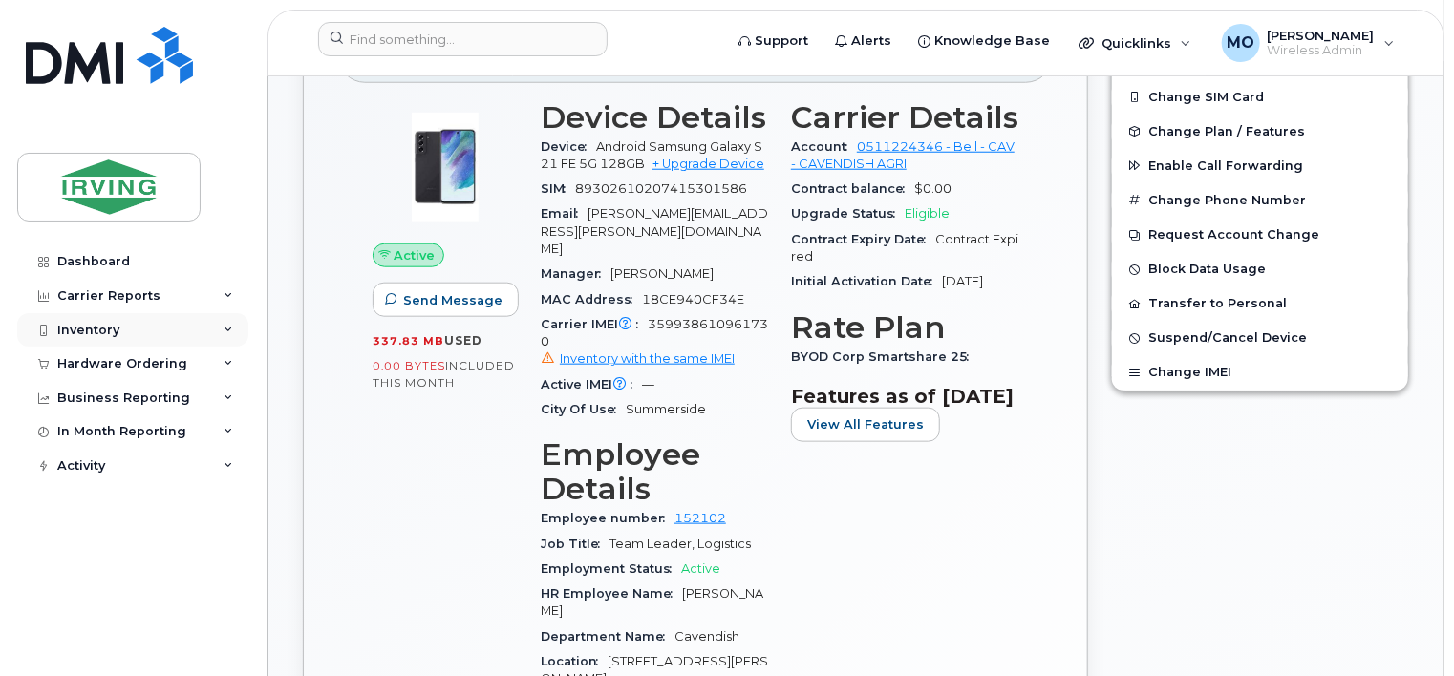
click at [110, 338] on div "Inventory" at bounding box center [132, 330] width 231 height 34
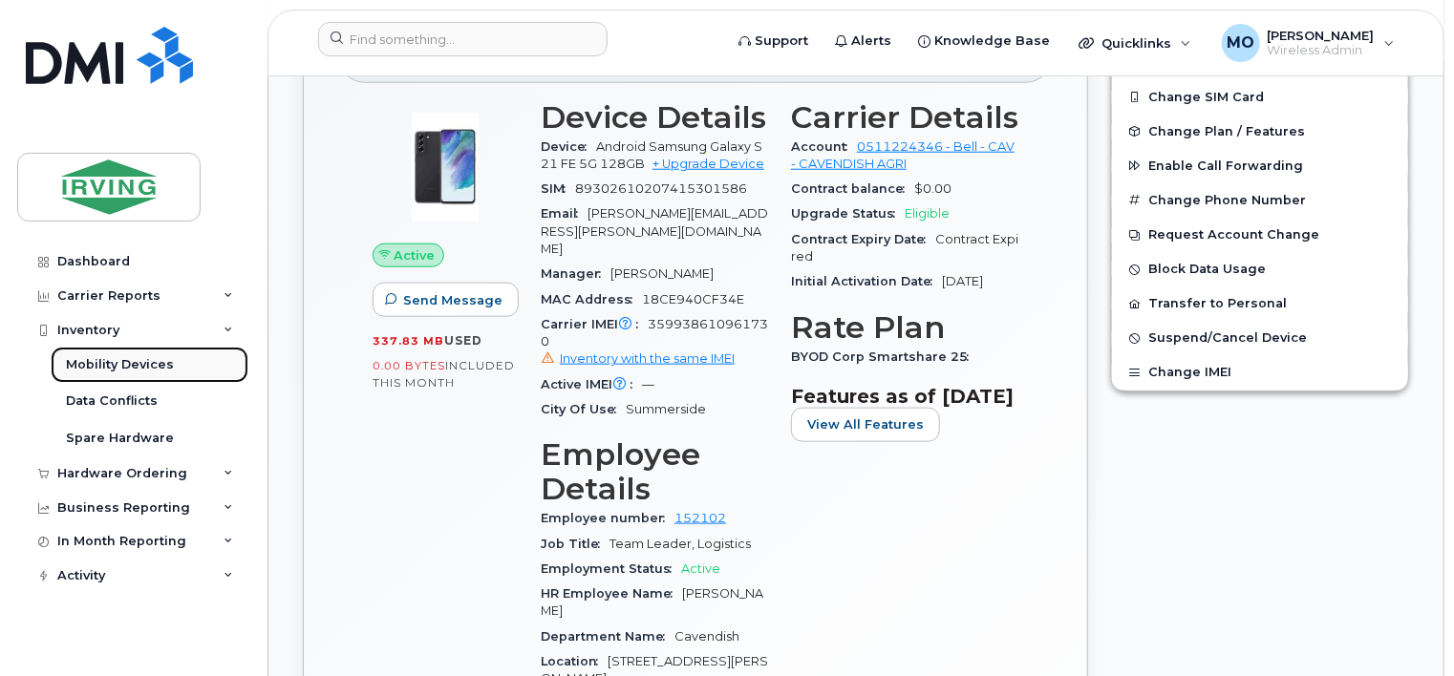
click at [120, 368] on div "Mobility Devices" at bounding box center [120, 364] width 108 height 17
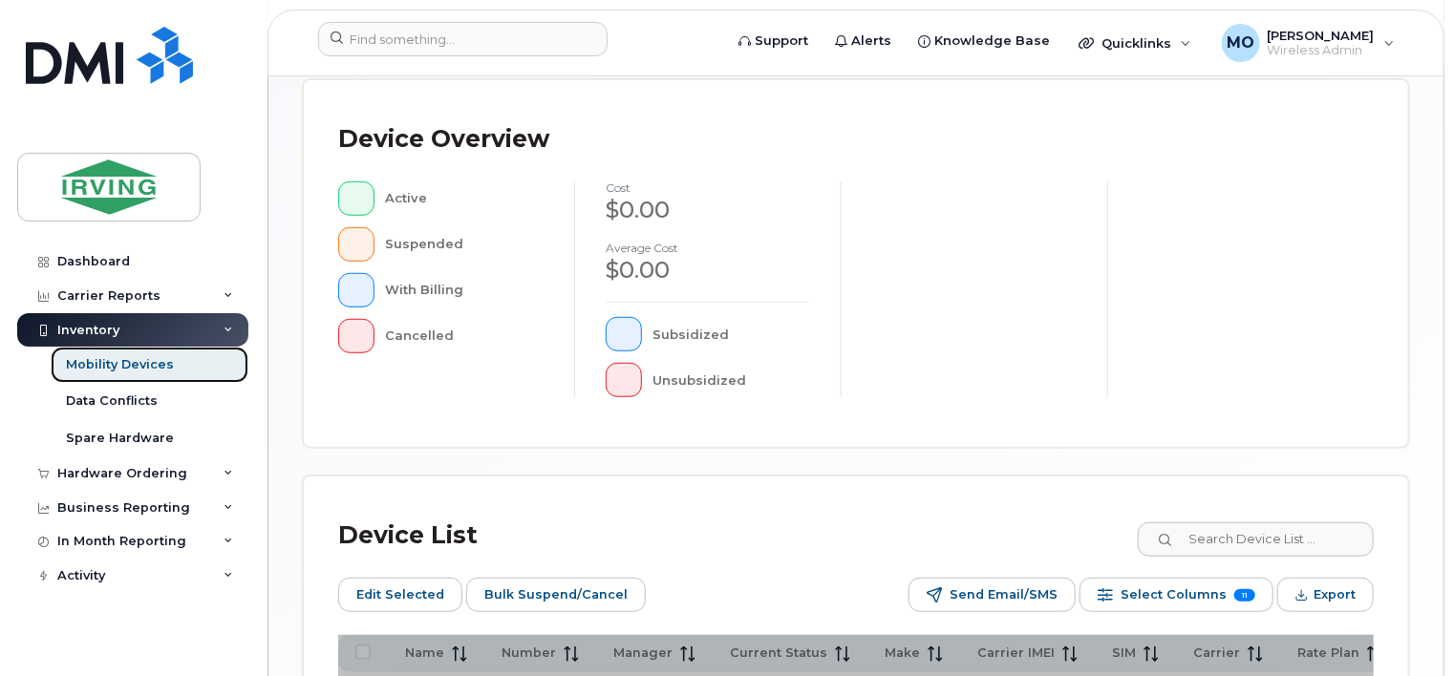
scroll to position [573, 0]
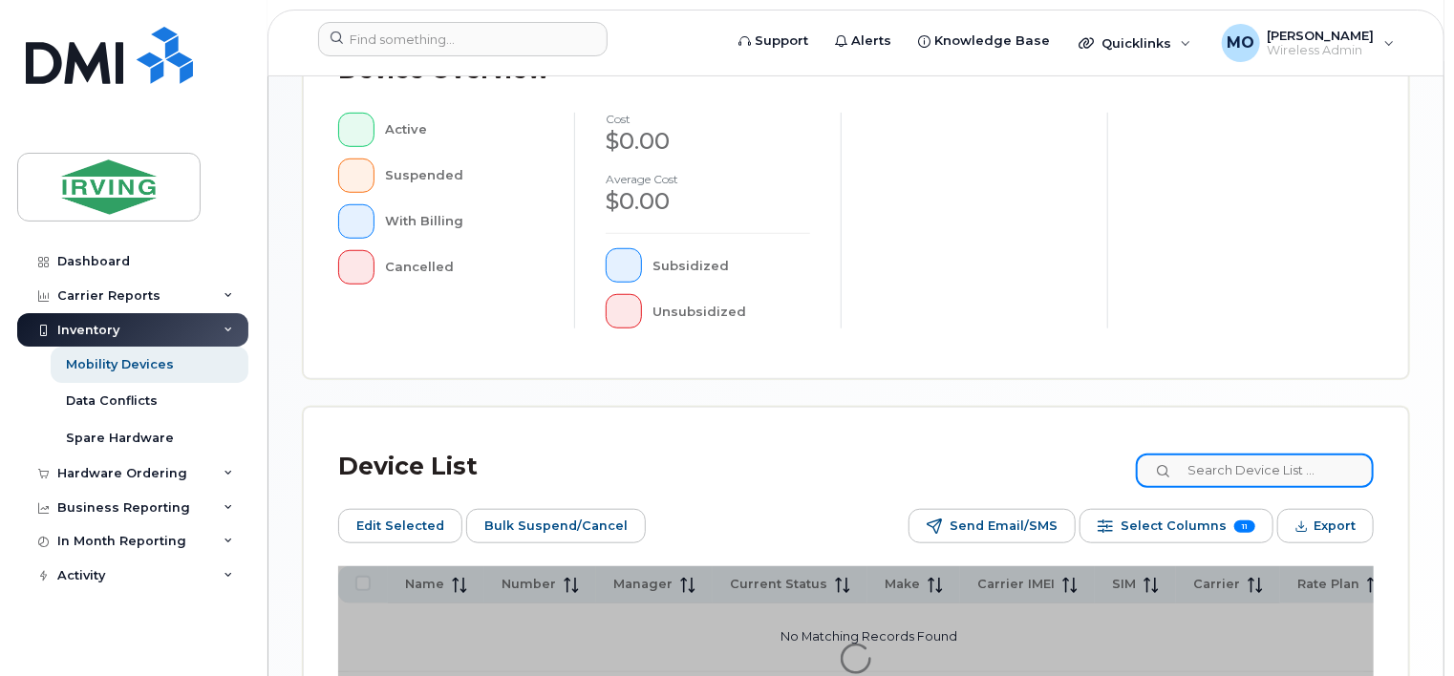
click at [1247, 454] on input at bounding box center [1255, 471] width 238 height 34
paste input "9026265046"
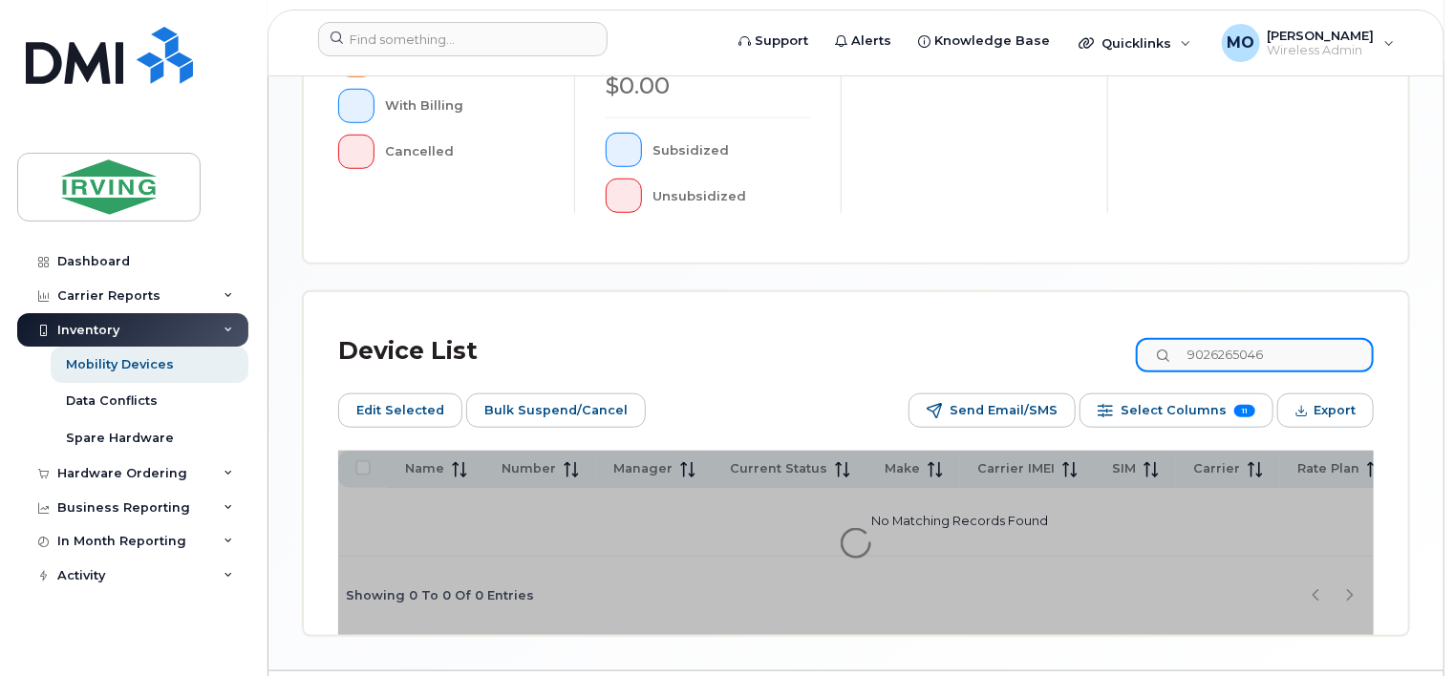
scroll to position [748, 0]
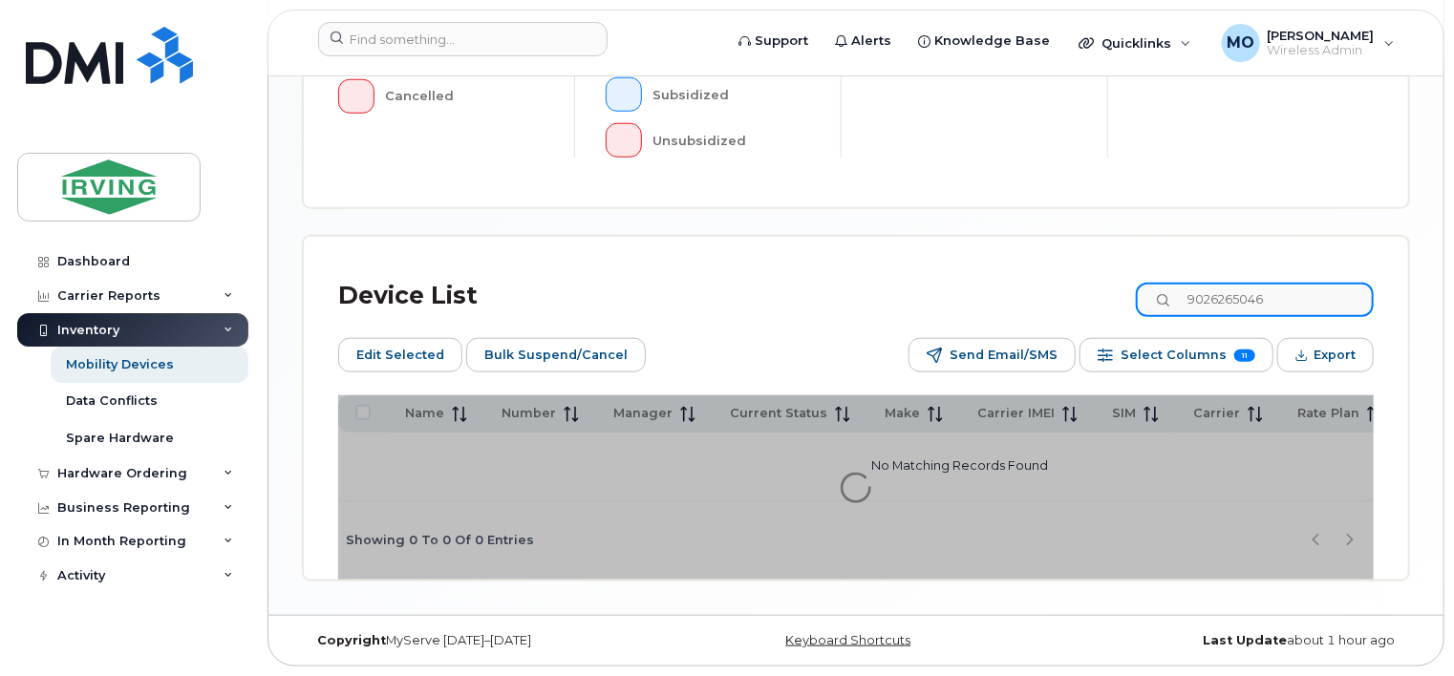
scroll to position [798, 0]
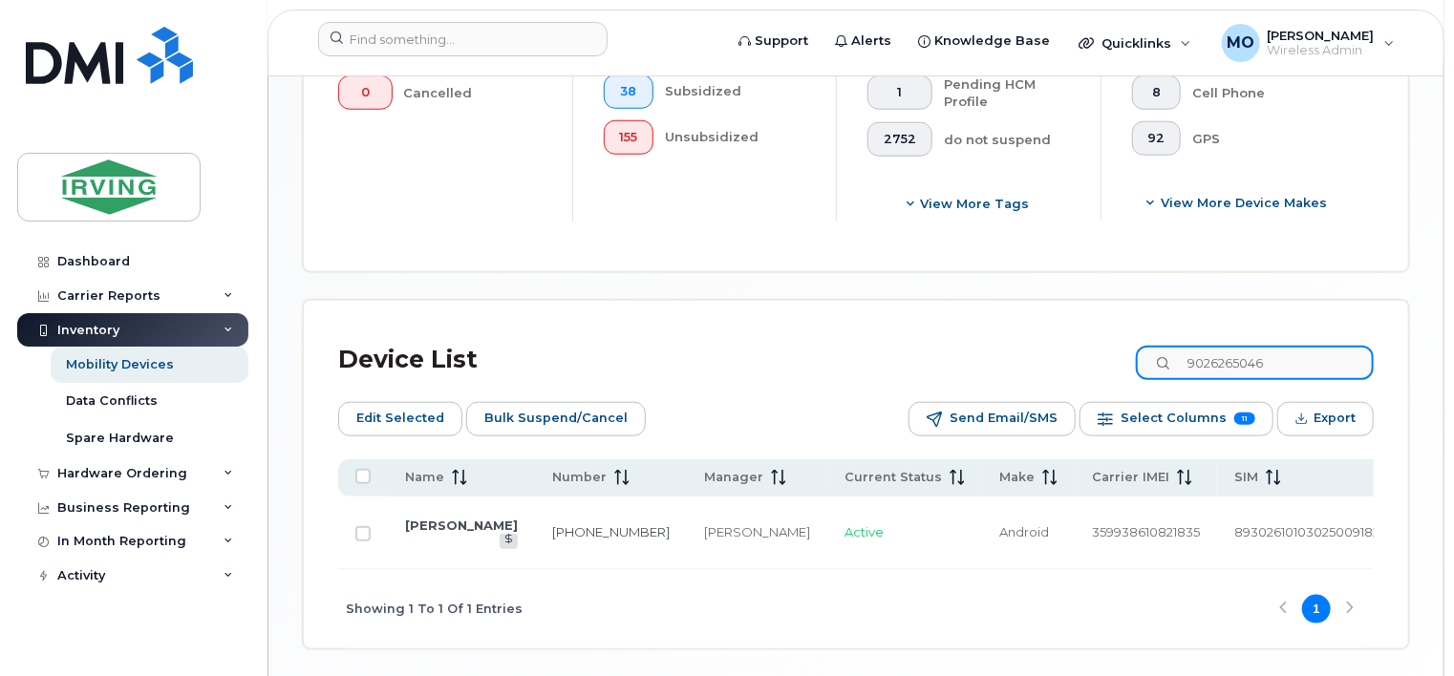
drag, startPoint x: 1308, startPoint y: 361, endPoint x: 956, endPoint y: 349, distance: 352.8
click at [956, 346] on div "Device List 9026265046" at bounding box center [856, 360] width 1036 height 50
paste input "3884879"
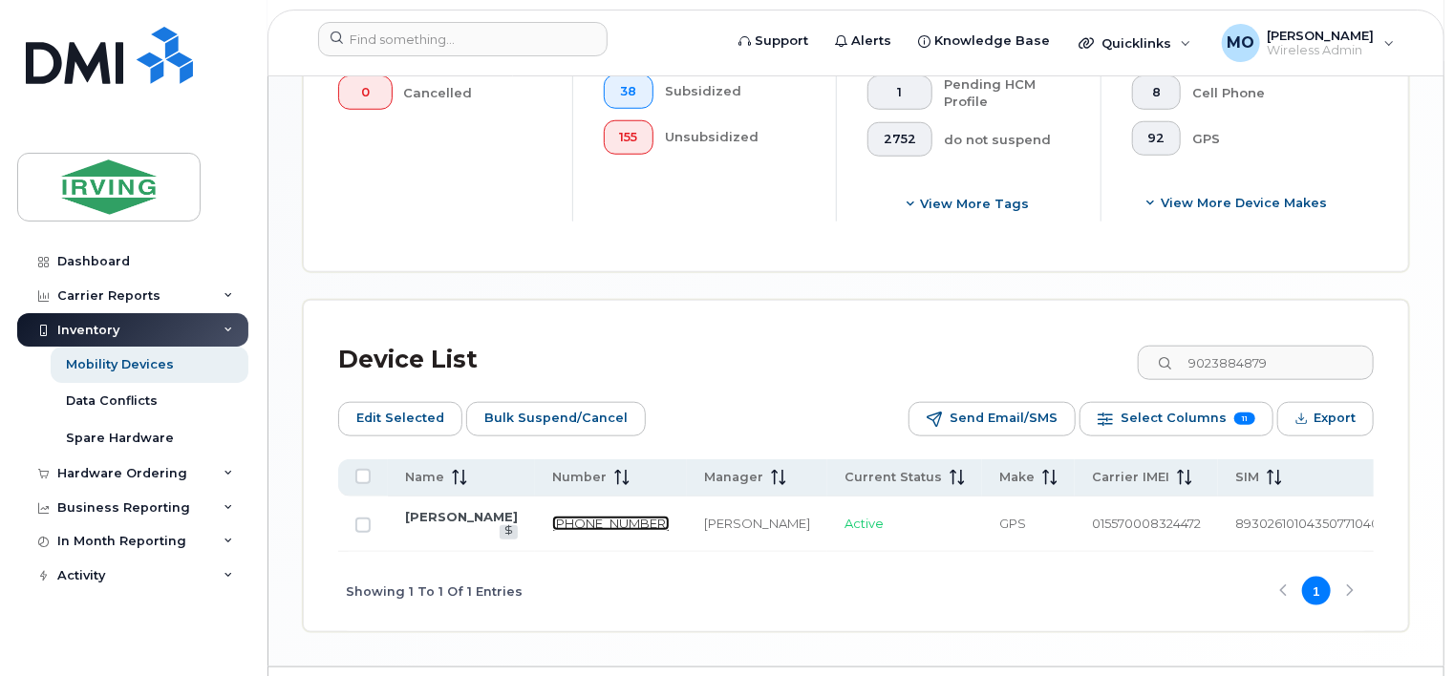
click at [552, 531] on link "902-388-4879" at bounding box center [611, 523] width 118 height 15
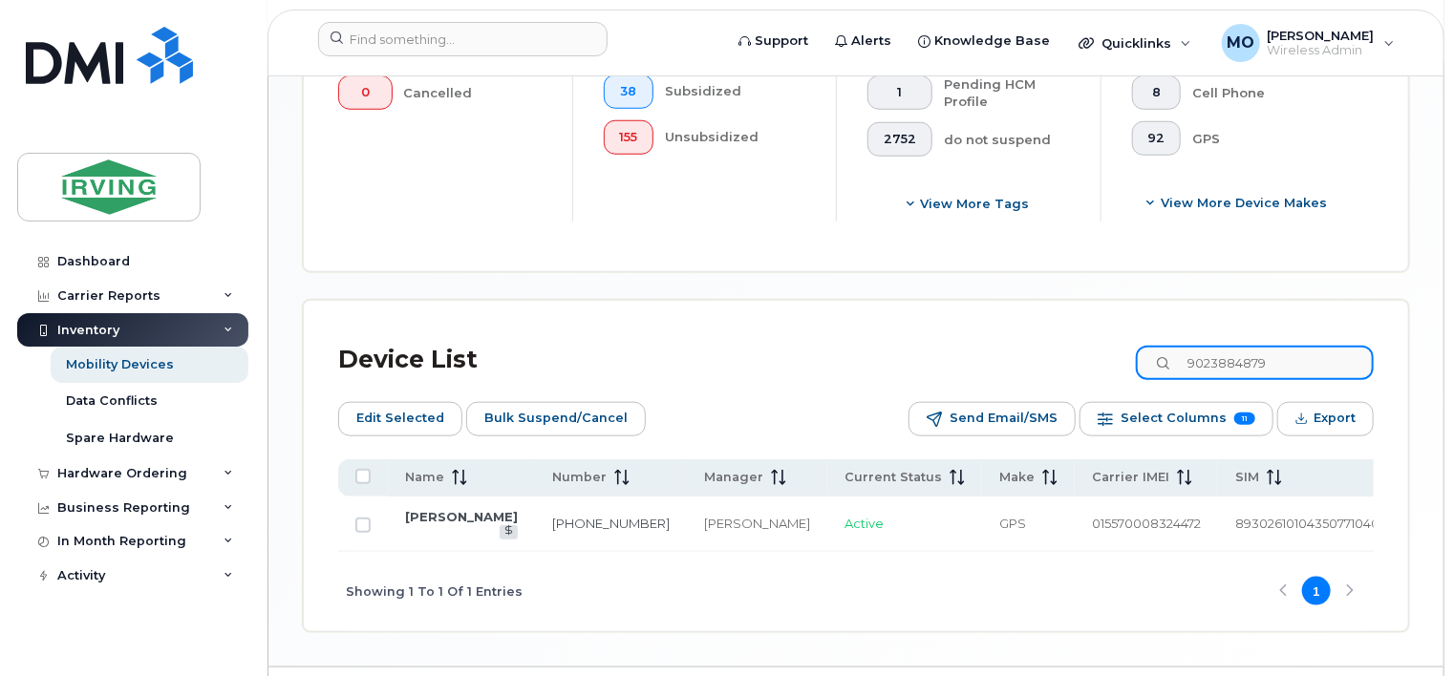
drag, startPoint x: 1315, startPoint y: 376, endPoint x: 1085, endPoint y: 366, distance: 229.5
click at [1085, 366] on div "Device List 9023884879" at bounding box center [856, 360] width 1036 height 50
paste input "936212"
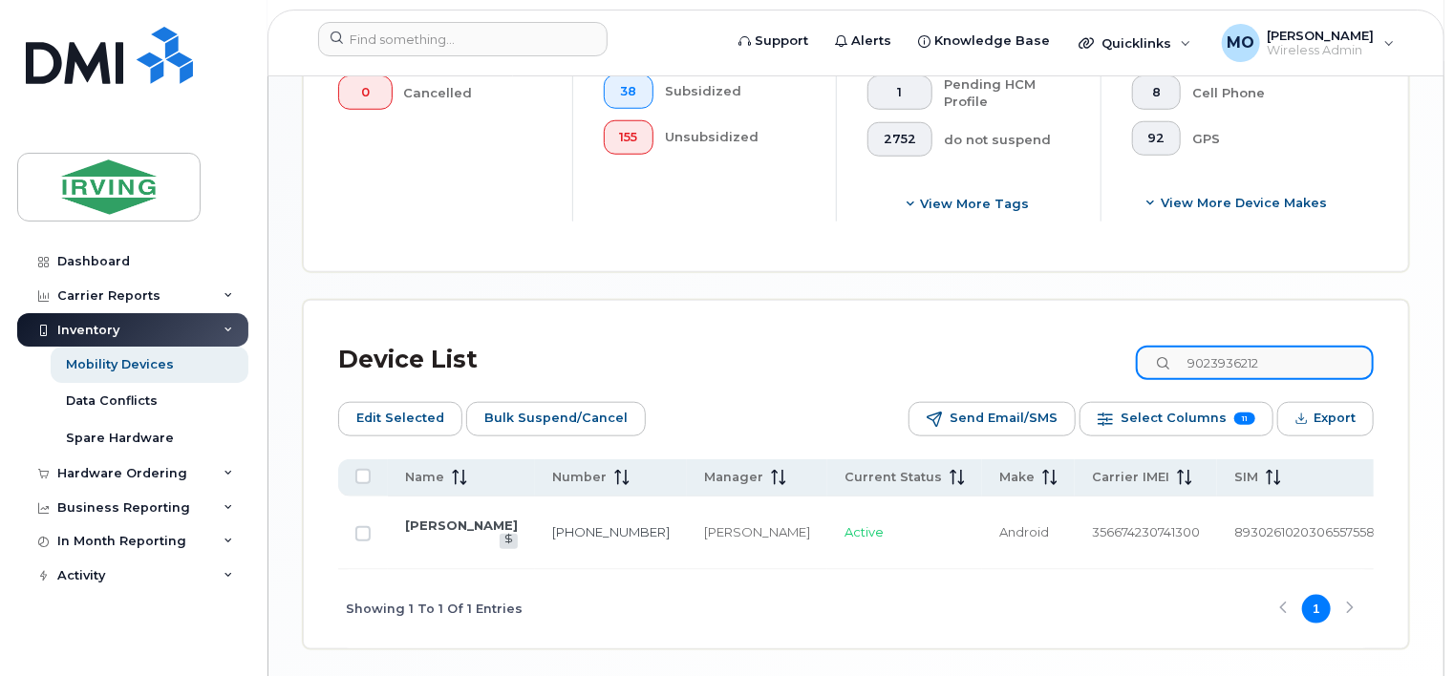
type input "9023936212"
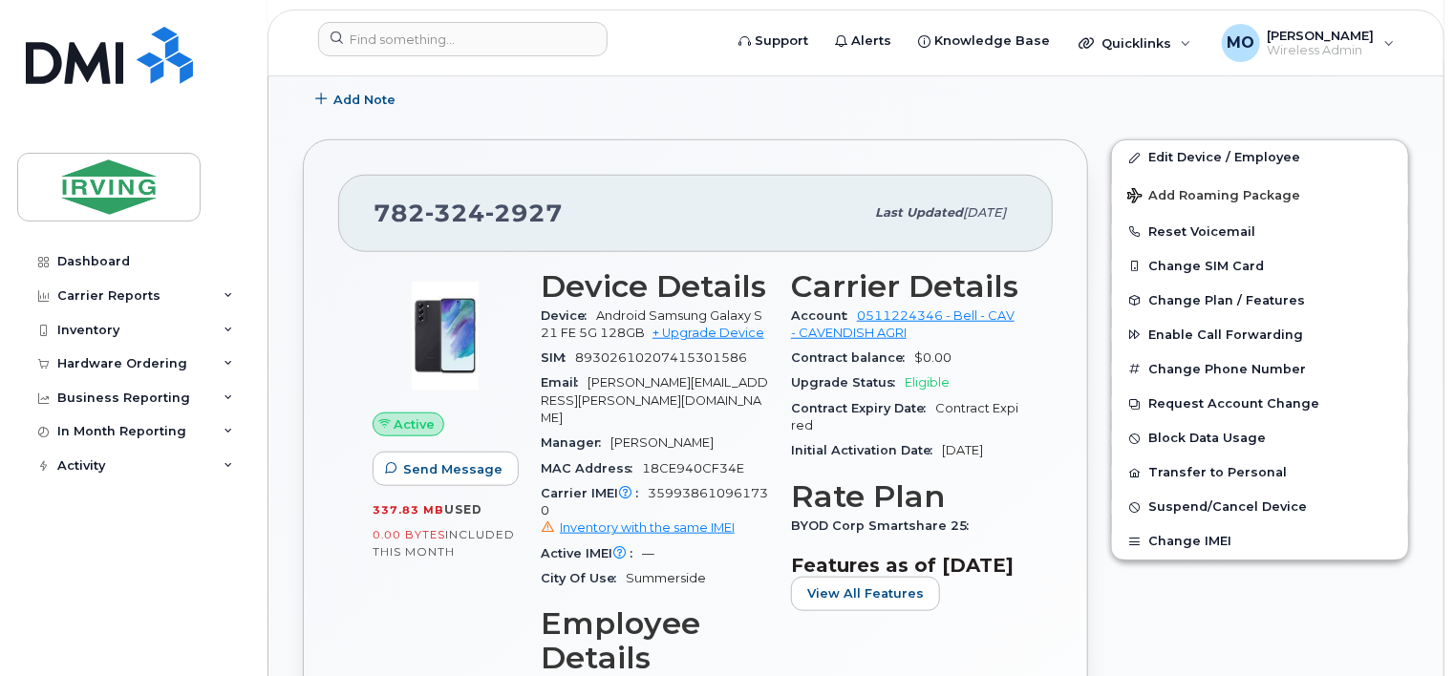
scroll to position [595, 0]
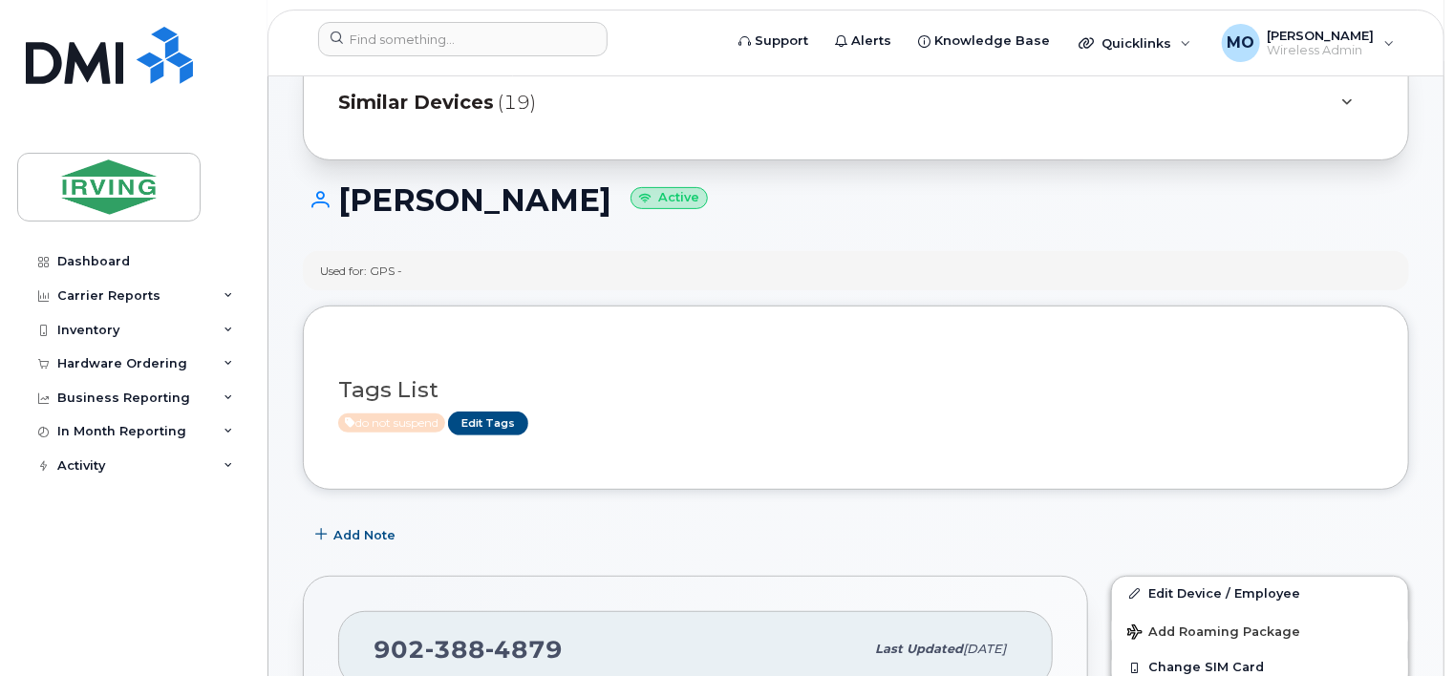
scroll to position [161, 0]
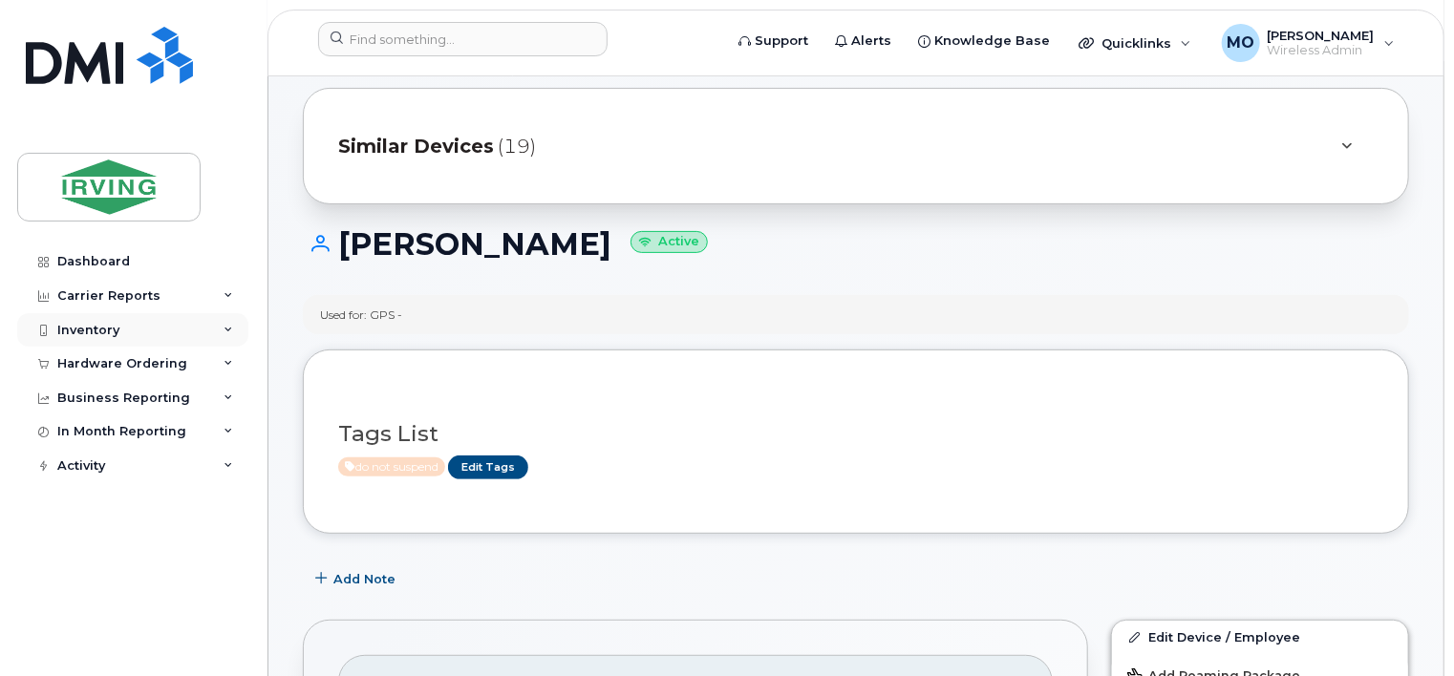
click at [77, 329] on div "Inventory" at bounding box center [88, 330] width 62 height 15
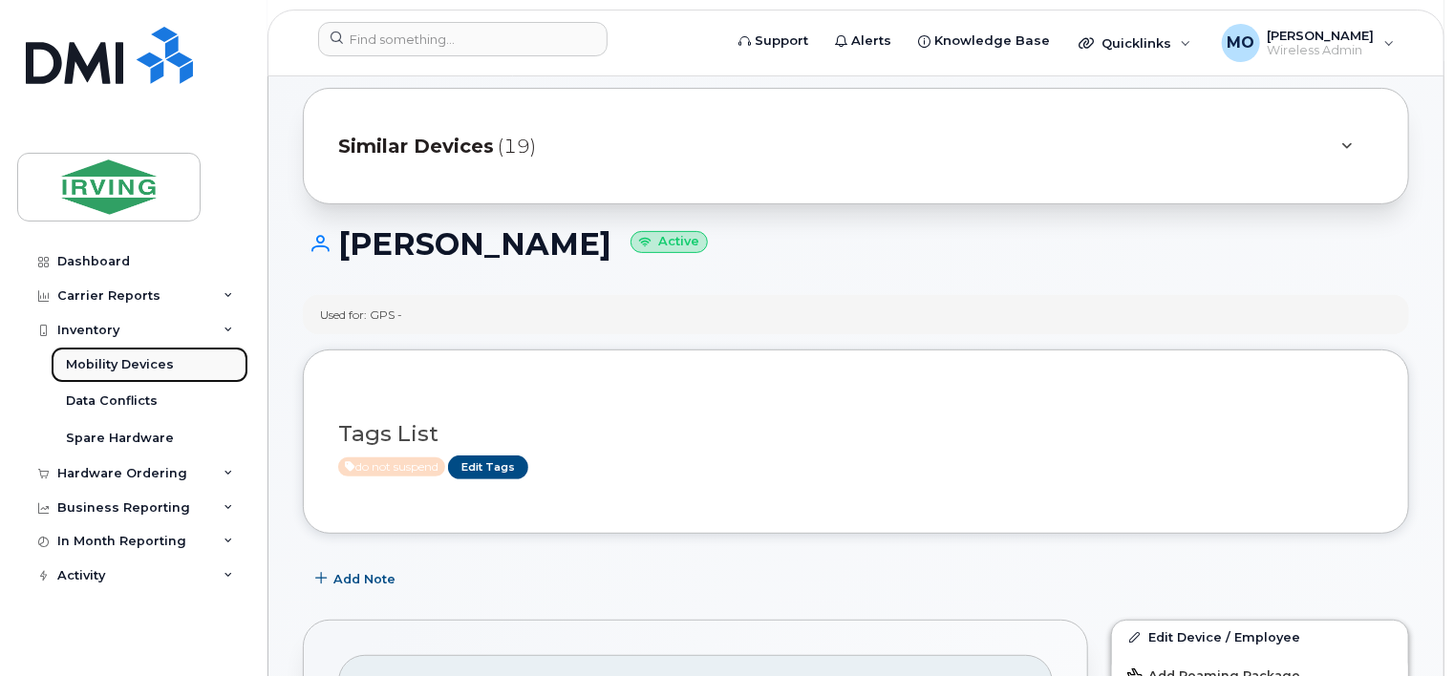
click at [116, 367] on div "Mobility Devices" at bounding box center [120, 364] width 108 height 17
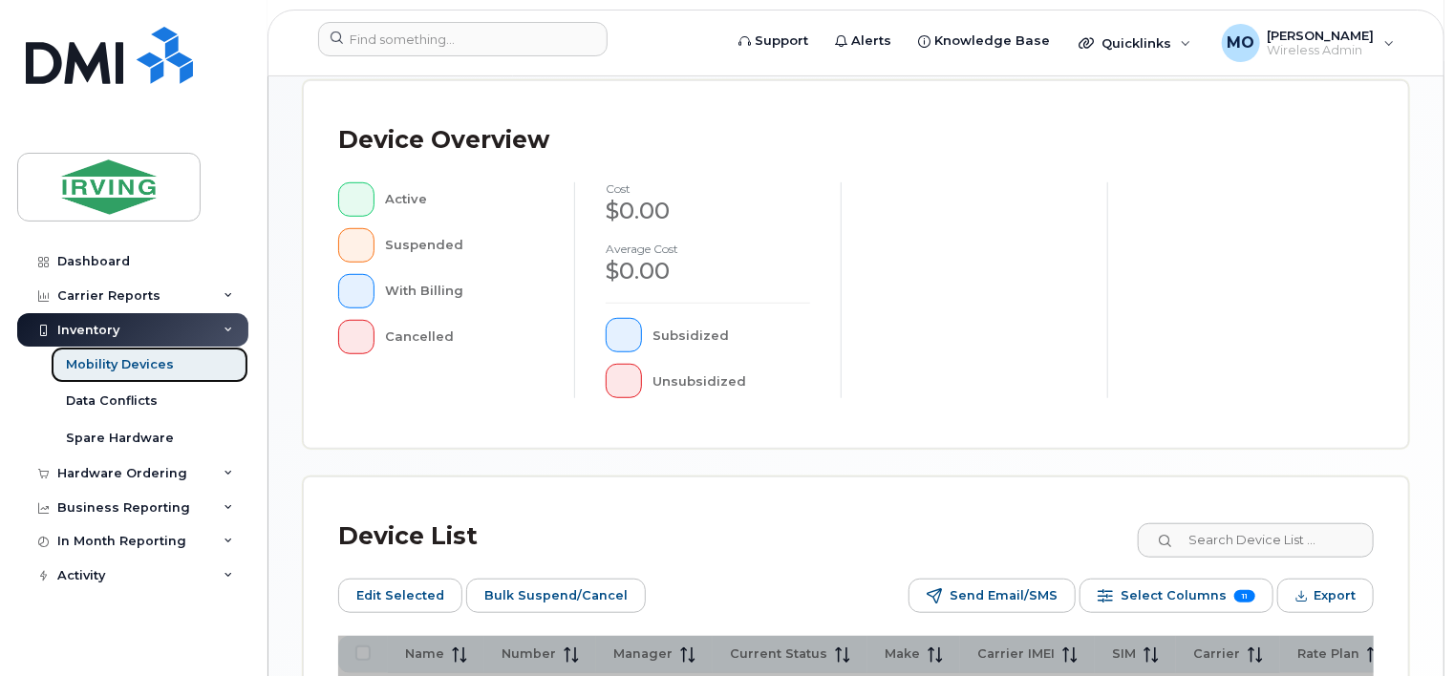
scroll to position [573, 0]
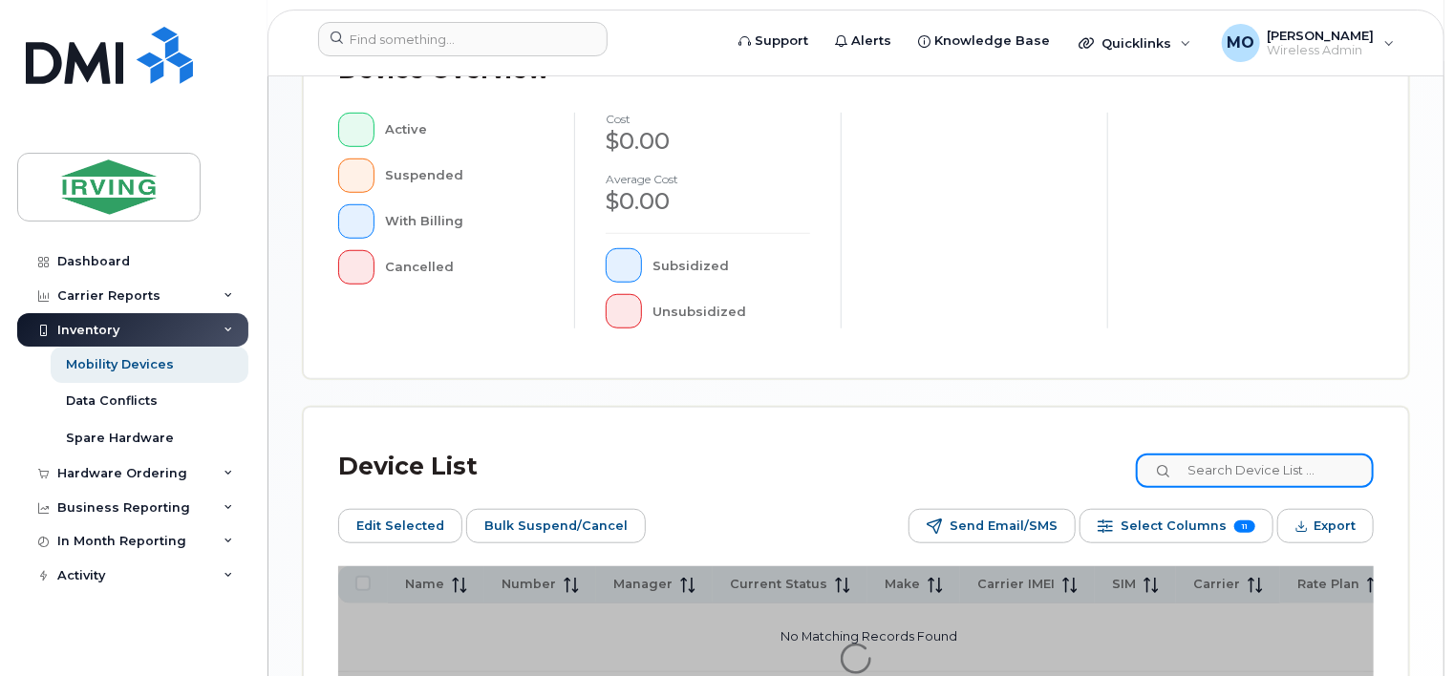
click at [1256, 469] on input at bounding box center [1255, 471] width 238 height 34
paste input "7823771716"
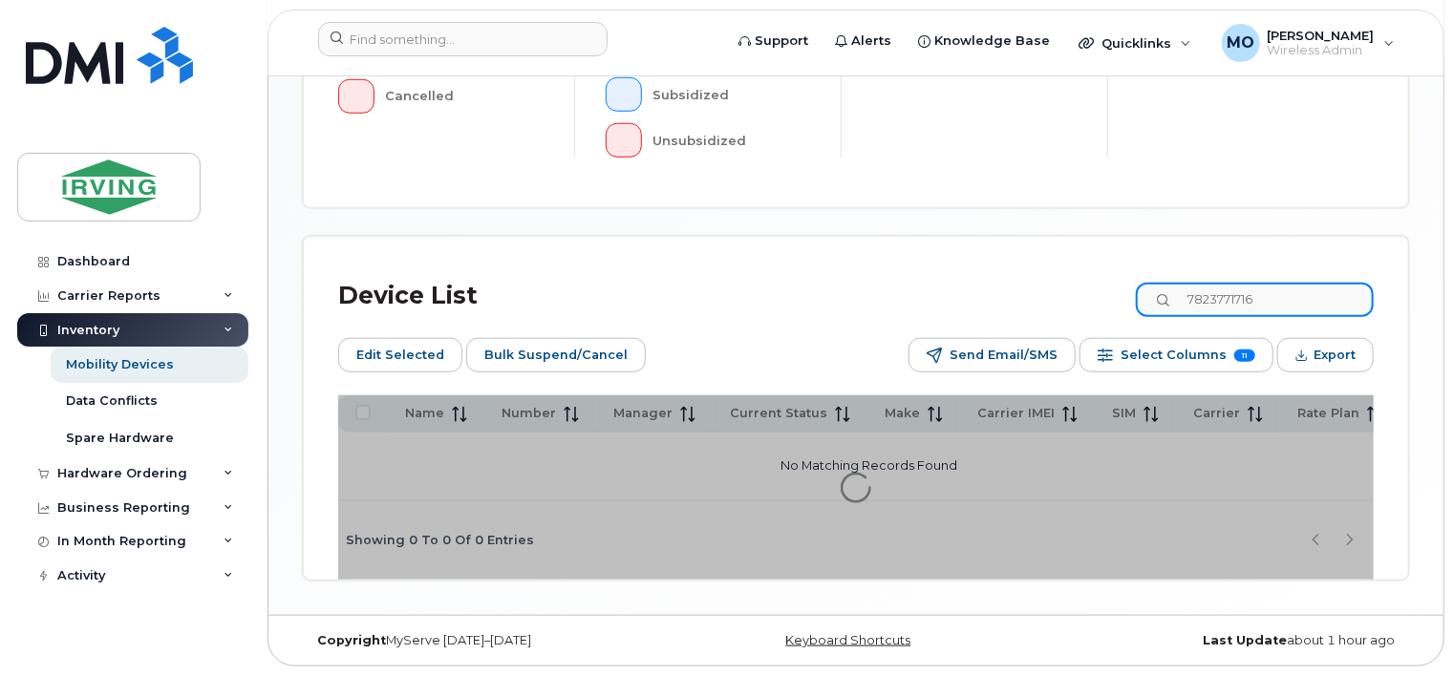
scroll to position [748, 0]
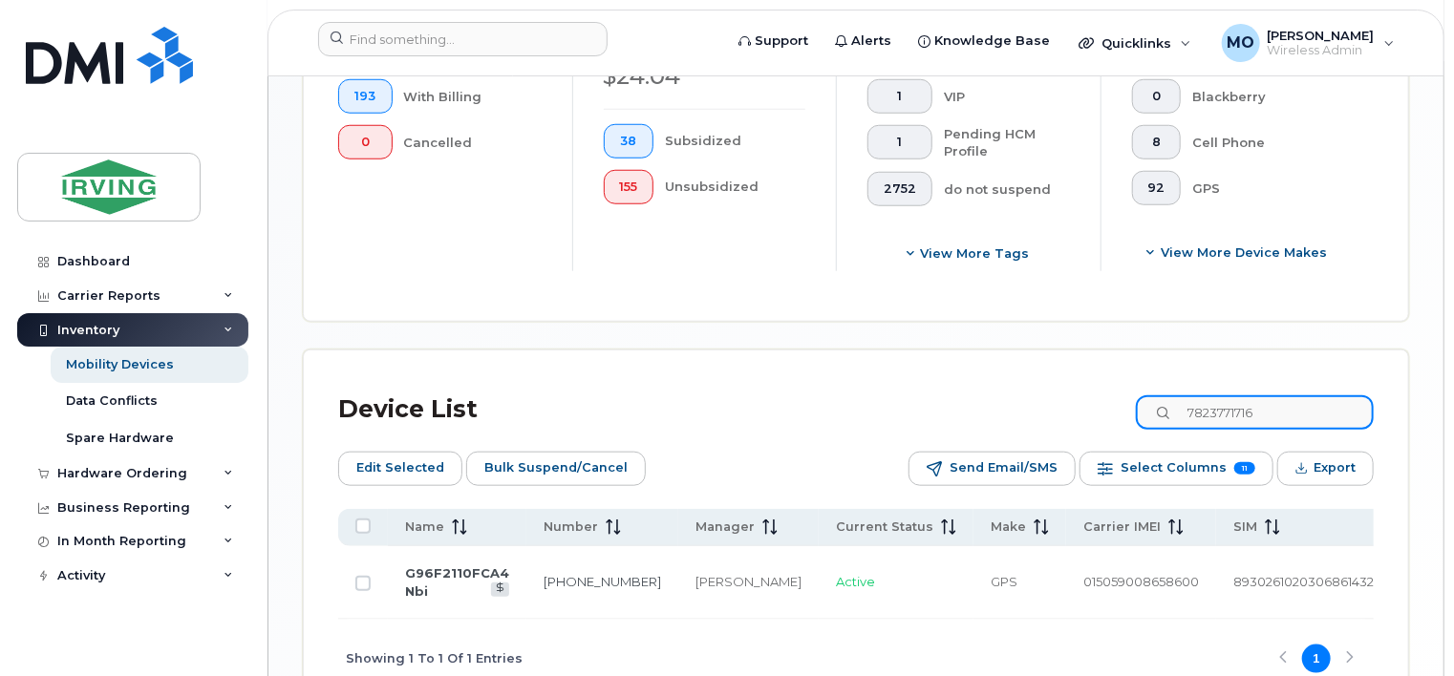
scroll to position [798, 0]
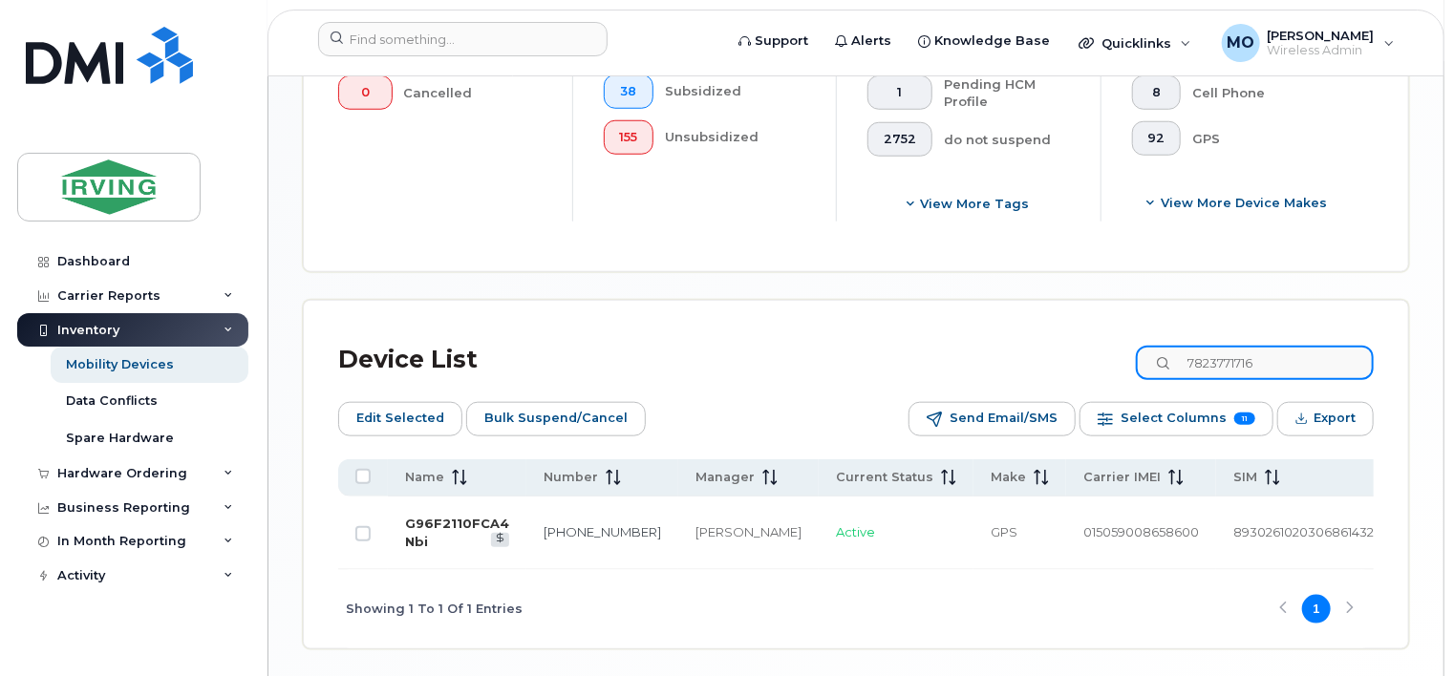
type input "7823771716"
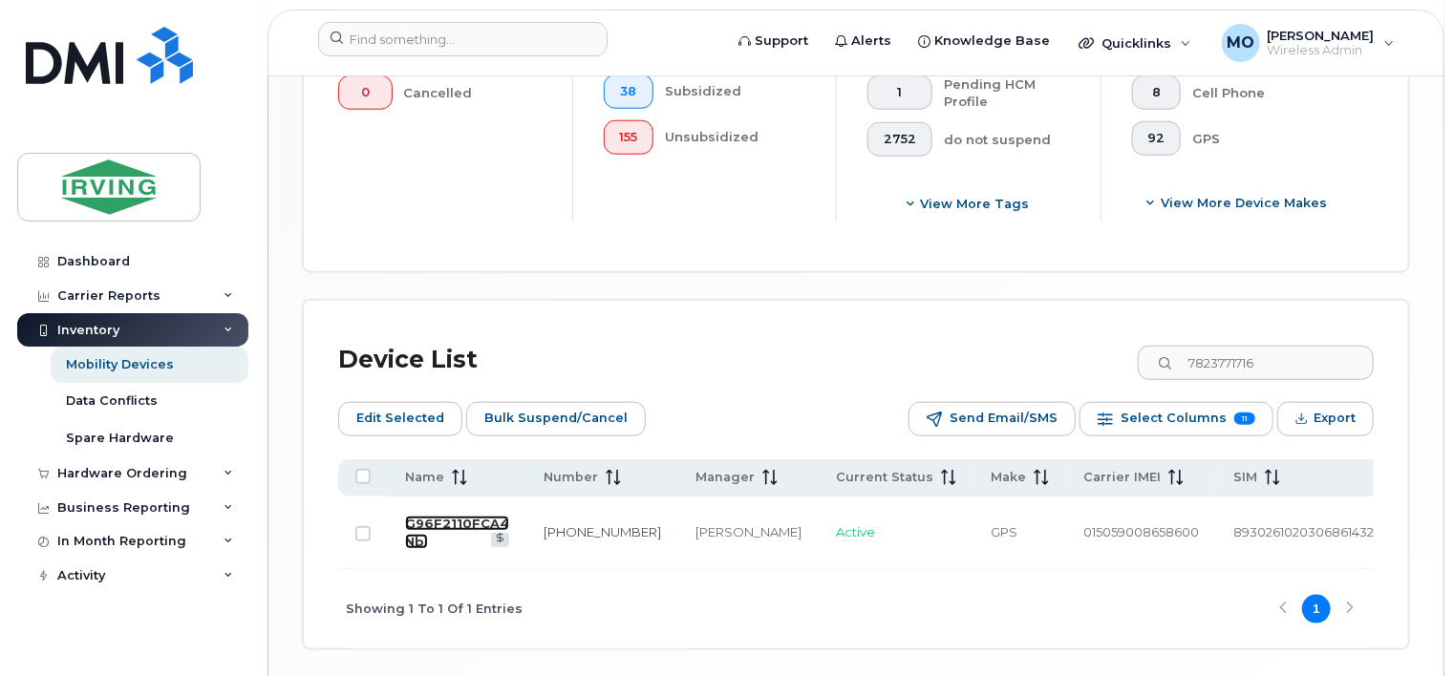
click at [473, 520] on link "G96F2110FCA4 Nbi" at bounding box center [457, 532] width 104 height 33
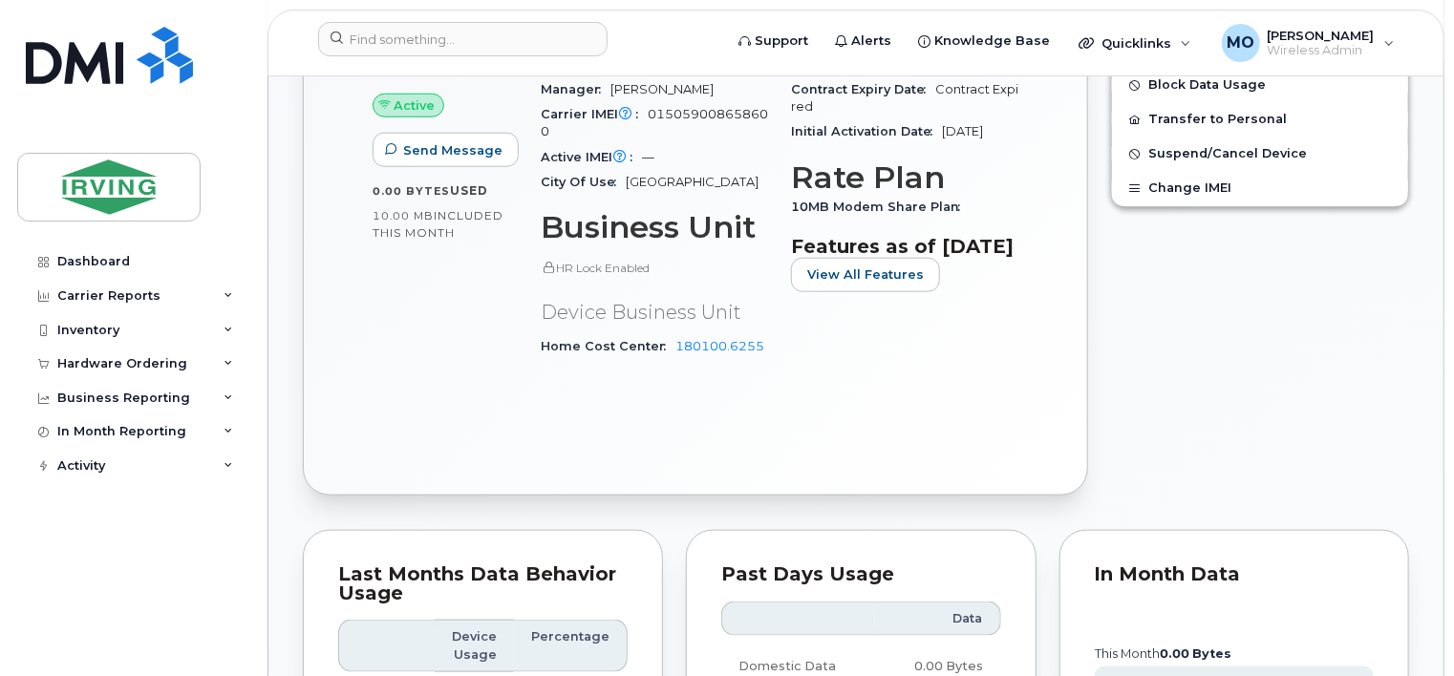
scroll to position [669, 0]
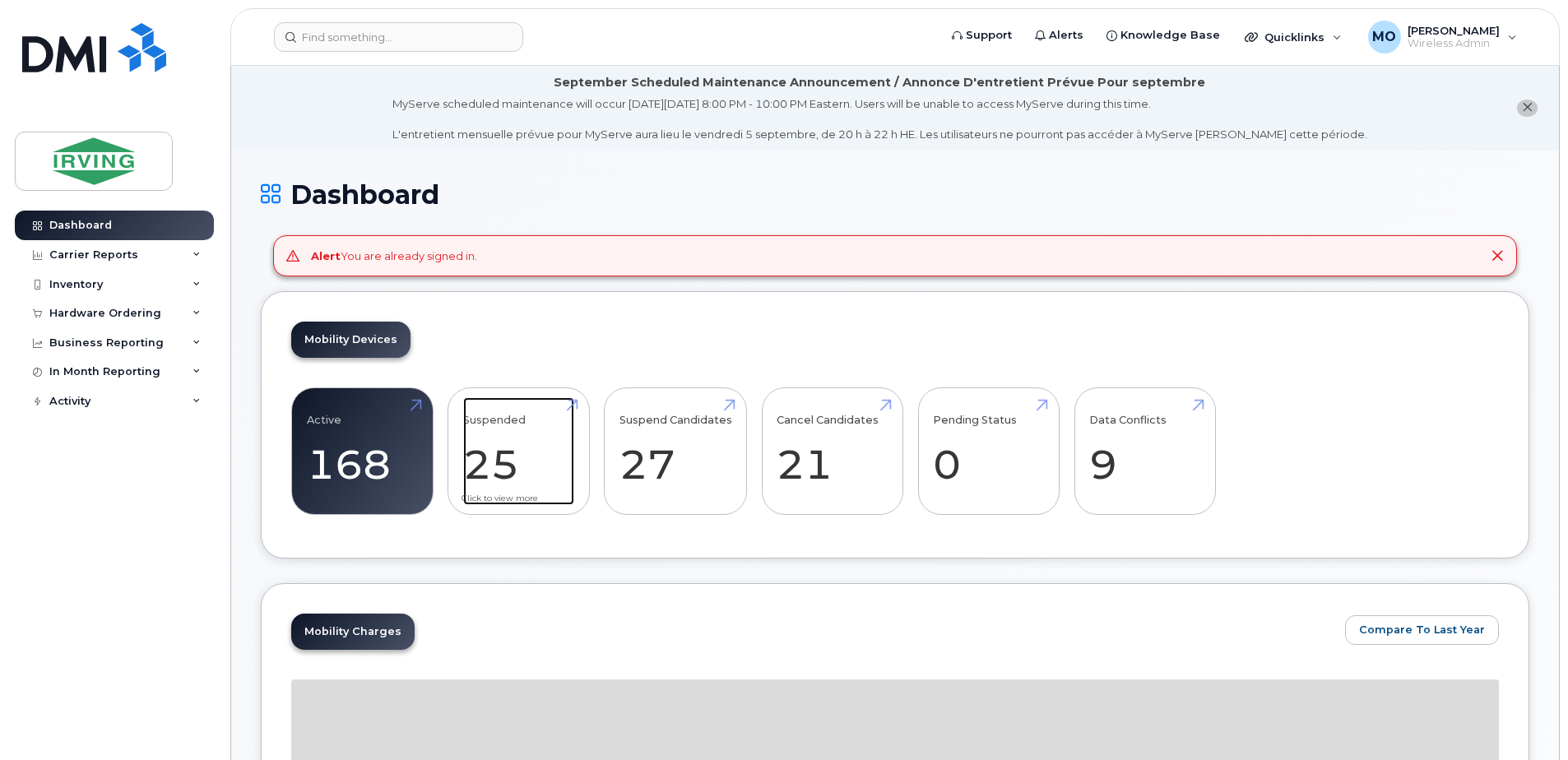
click at [499, 469] on link "Suspended 25 -95%" at bounding box center [518, 452] width 111 height 108
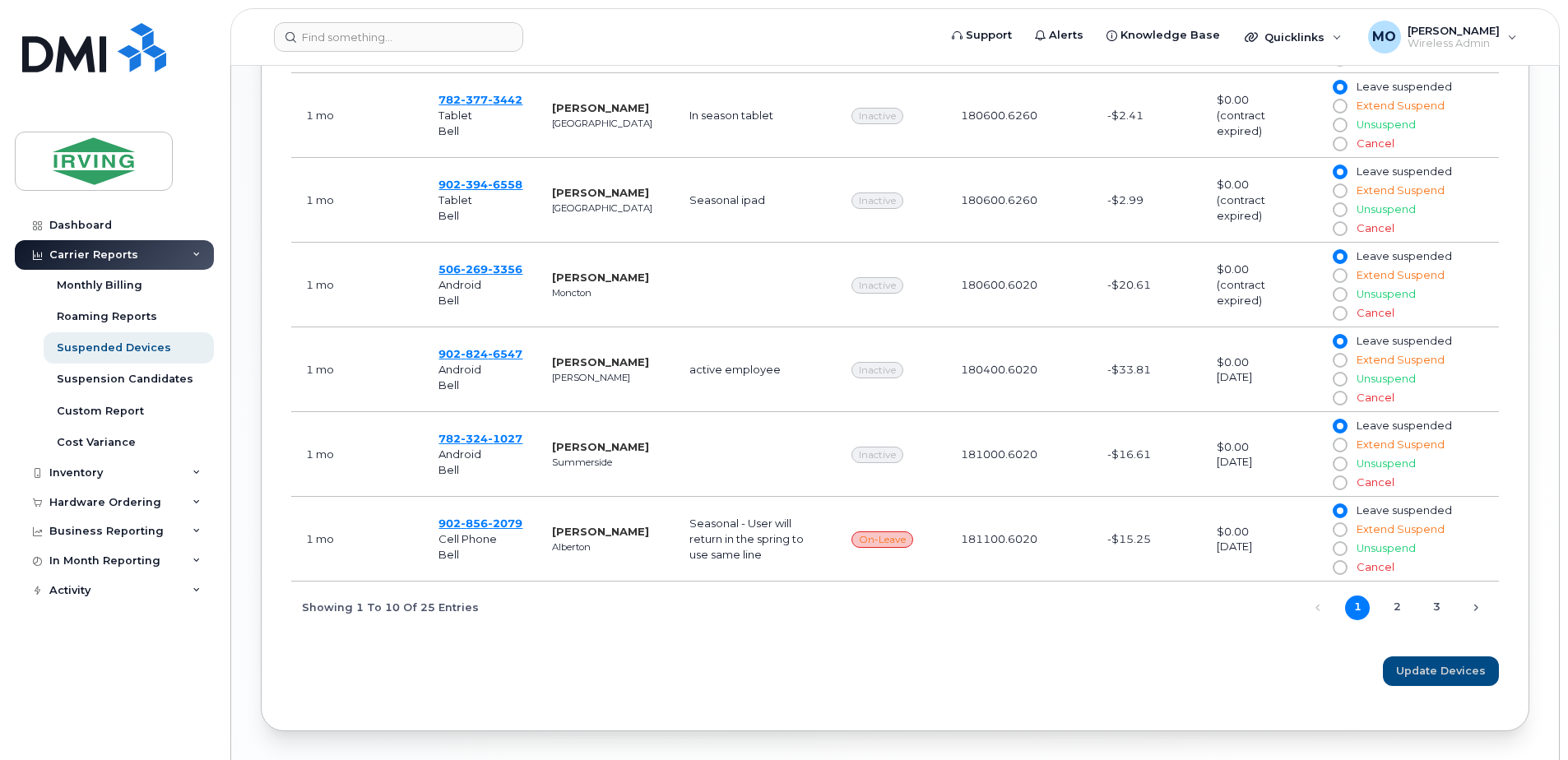
scroll to position [1152, 0]
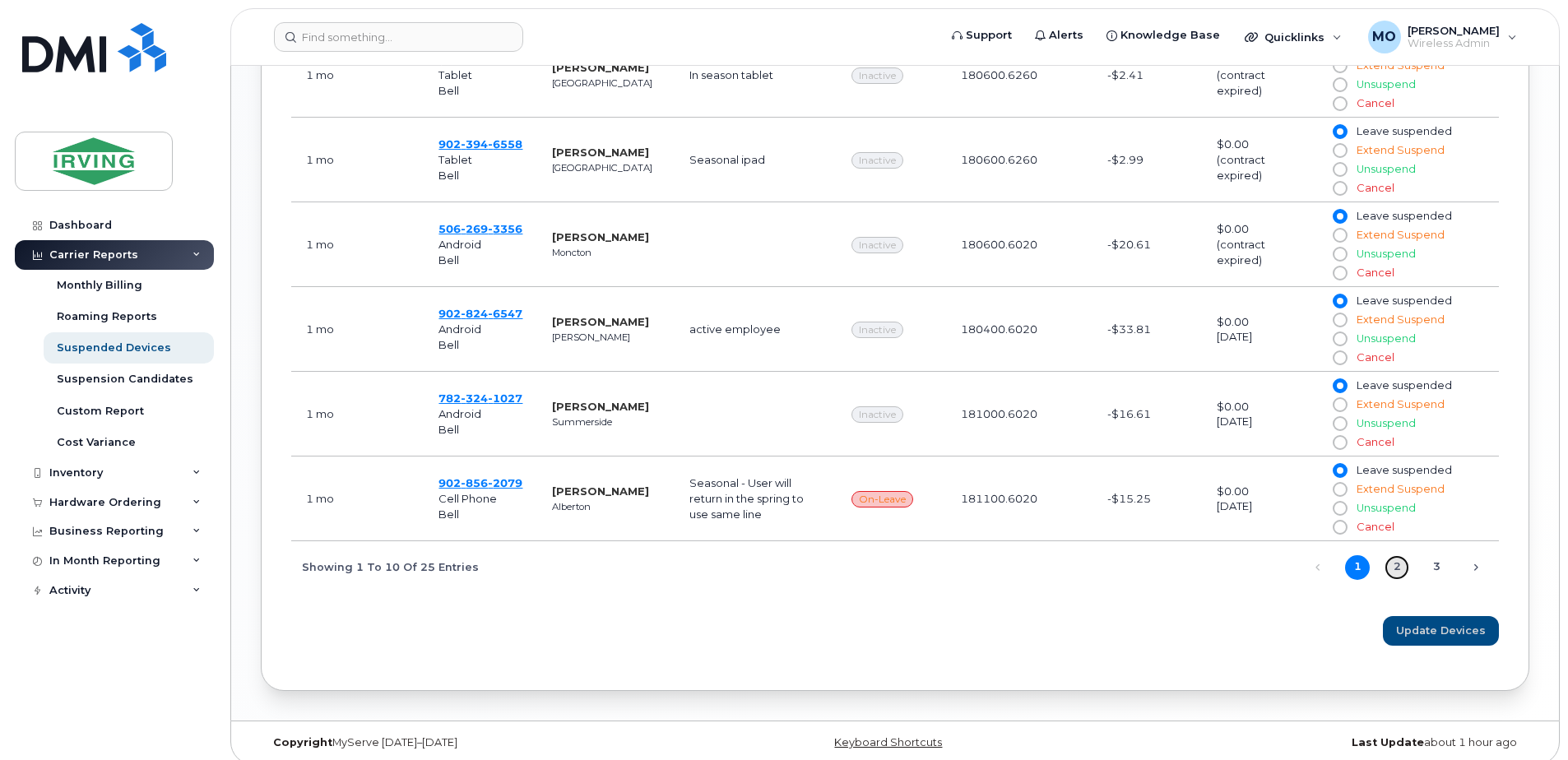
click at [1394, 565] on link "2" at bounding box center [1397, 567] width 25 height 25
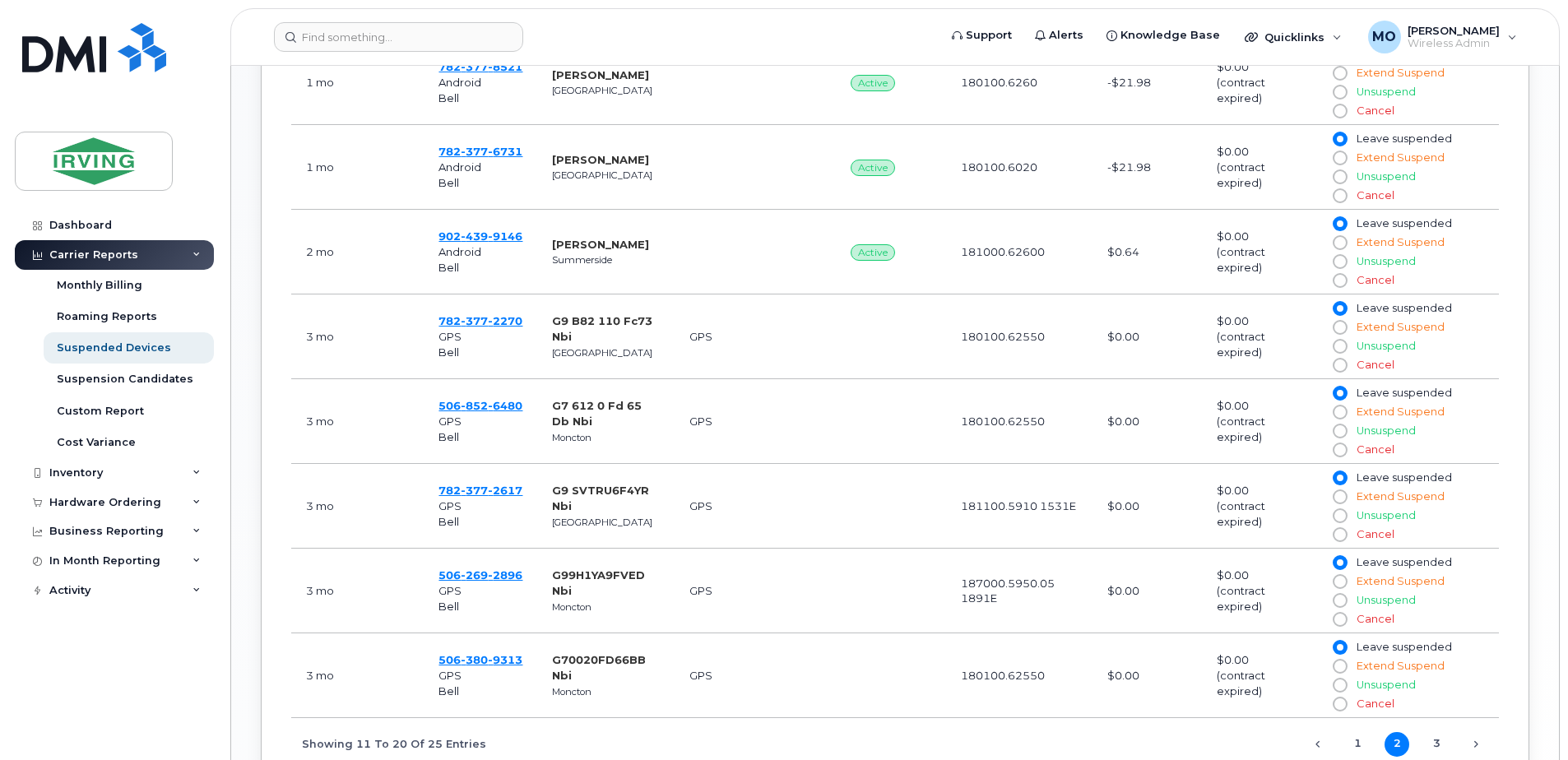
scroll to position [987, 0]
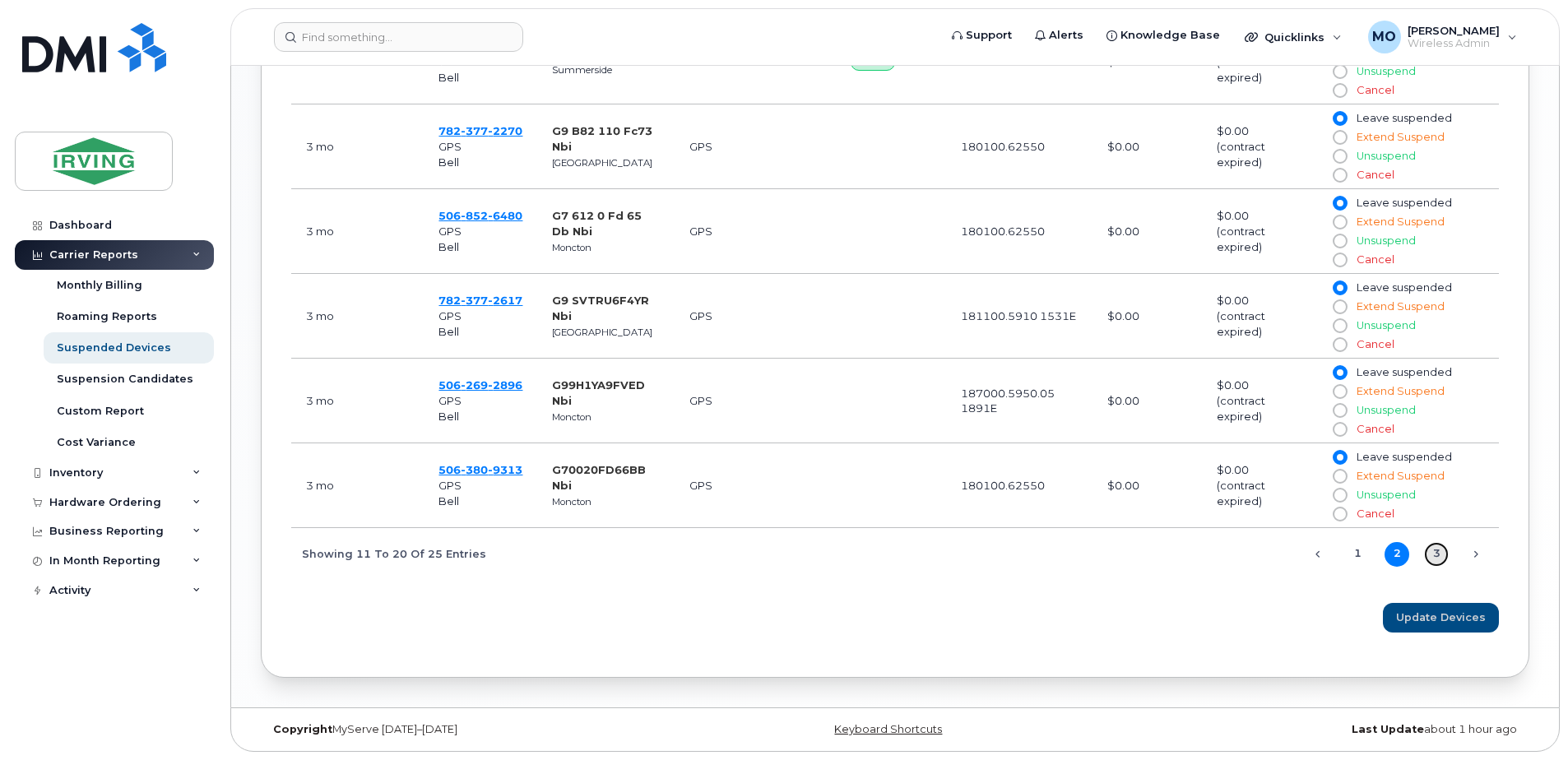
click at [1433, 554] on link "3" at bounding box center [1436, 554] width 25 height 25
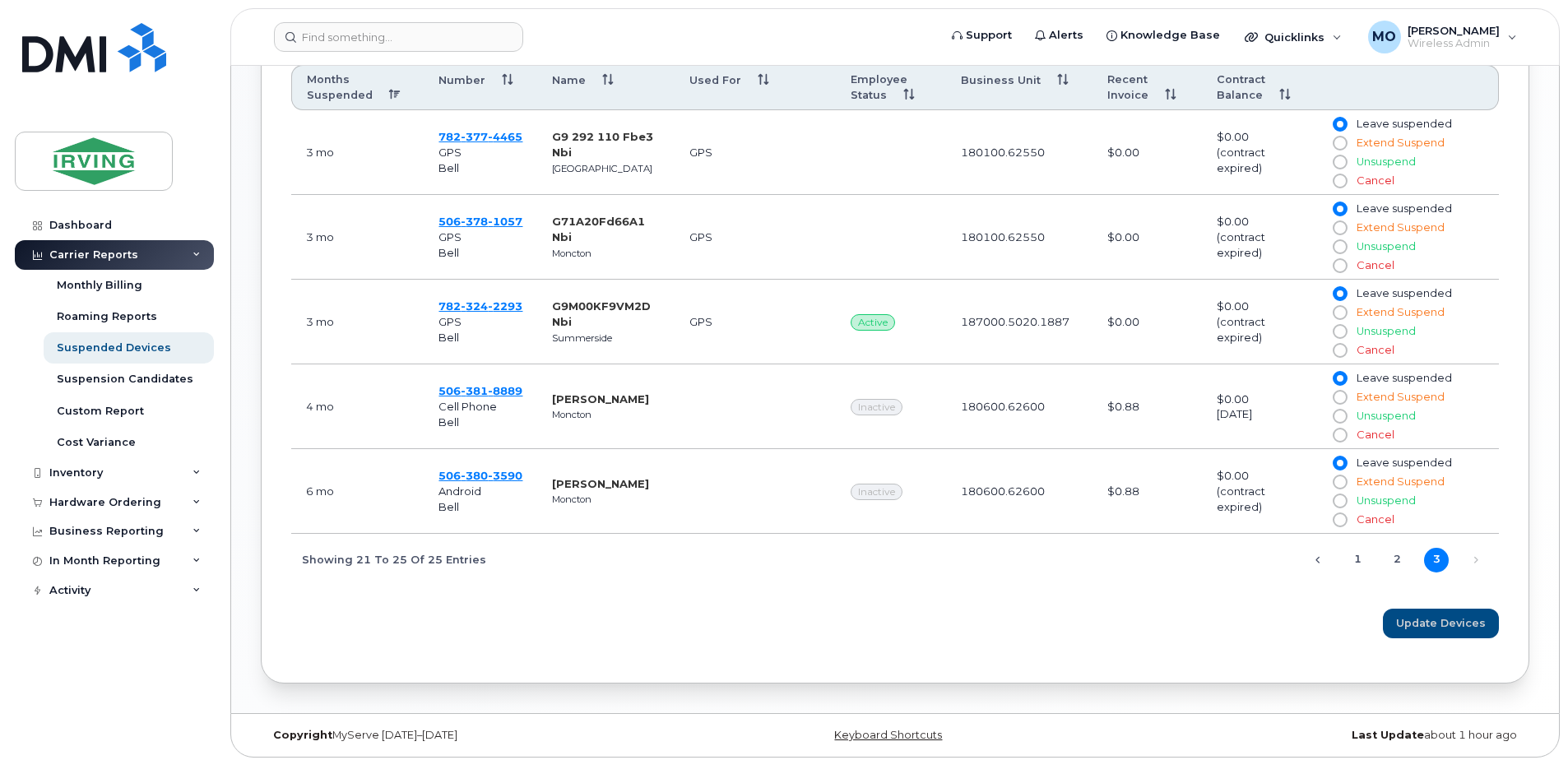
scroll to position [741, 0]
